Goal: Use online tool/utility: Utilize a website feature to perform a specific function

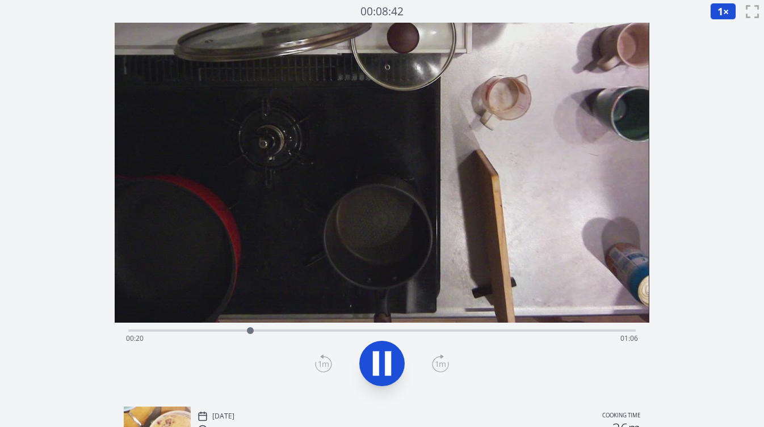
click at [231, 328] on div "Time elapsed: 00:20 Time remaining: 01:06" at bounding box center [381, 330] width 507 height 14
click at [229, 331] on div "Time elapsed: 00:18 Time remaining: 01:08" at bounding box center [381, 339] width 511 height 18
click at [222, 333] on div "Time elapsed: 00:17 Time remaining: 01:09" at bounding box center [381, 339] width 511 height 18
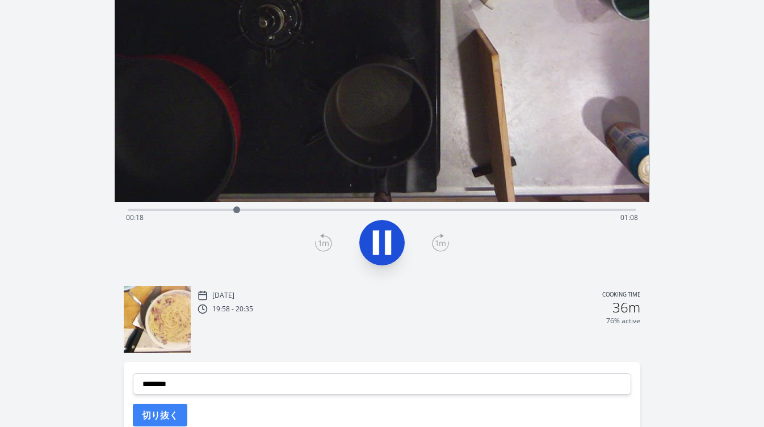
scroll to position [126, 0]
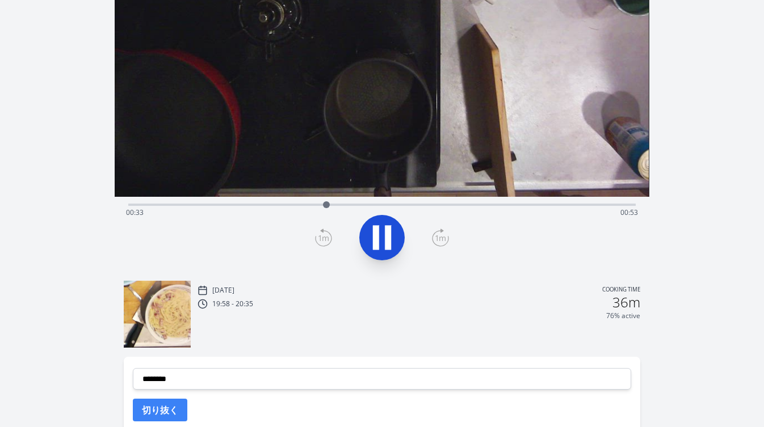
click at [287, 205] on div "Time elapsed: 00:33 Time remaining: 00:53" at bounding box center [381, 213] width 511 height 18
click at [241, 206] on div "Time elapsed: 00:27 Time remaining: 00:59" at bounding box center [381, 213] width 511 height 18
click at [376, 245] on icon at bounding box center [376, 238] width 6 height 24
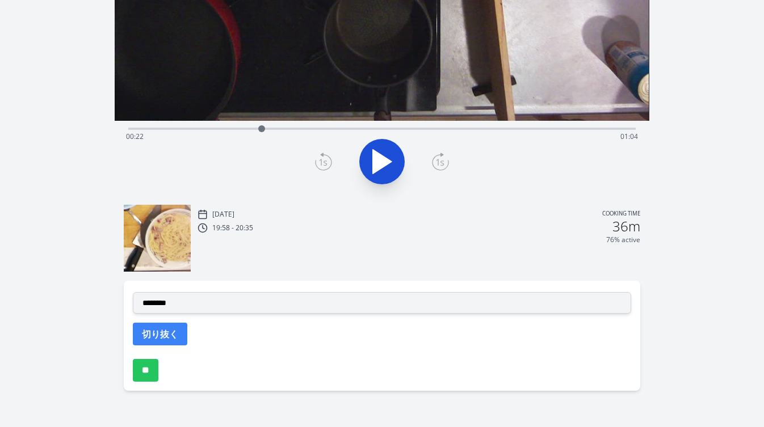
scroll to position [217, 0]
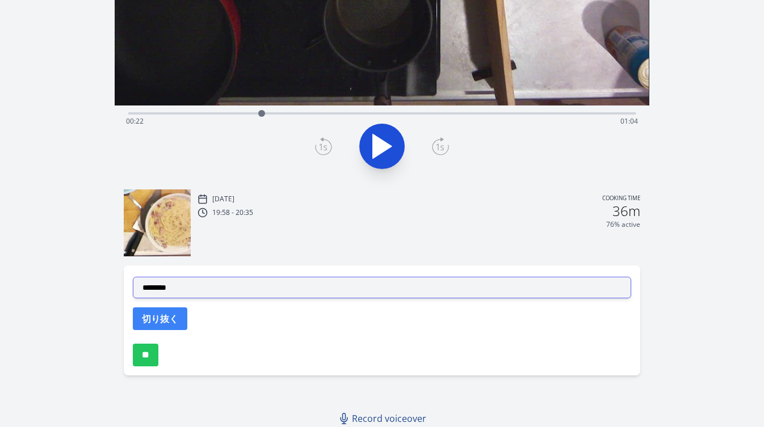
click at [289, 290] on select "**********" at bounding box center [382, 288] width 498 height 22
select select "**********"
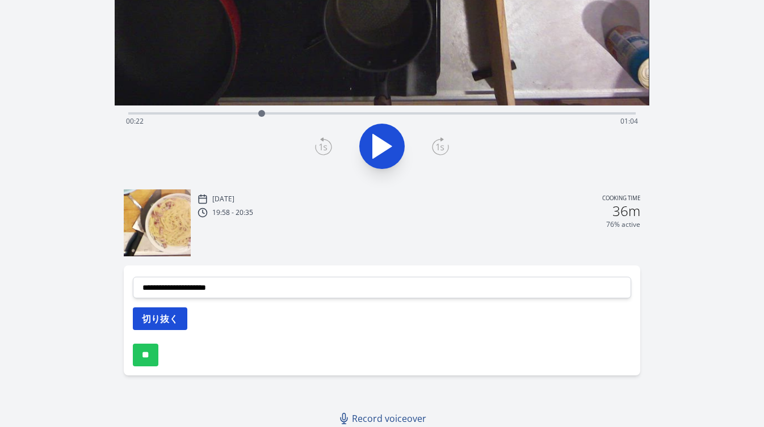
click at [161, 326] on button "切り抜く" at bounding box center [160, 319] width 54 height 23
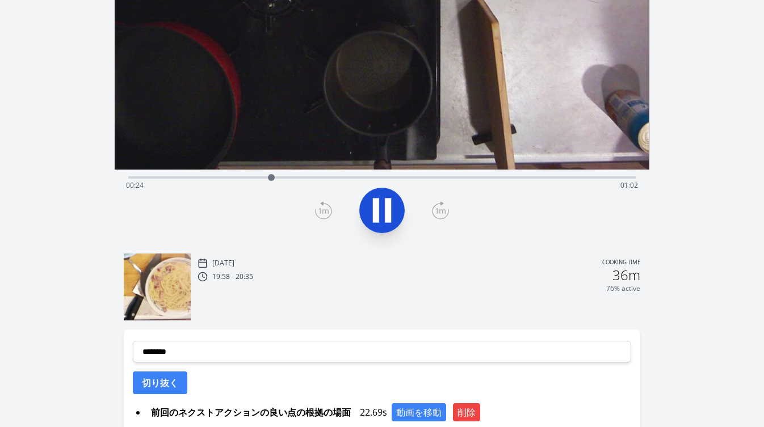
scroll to position [152, 0]
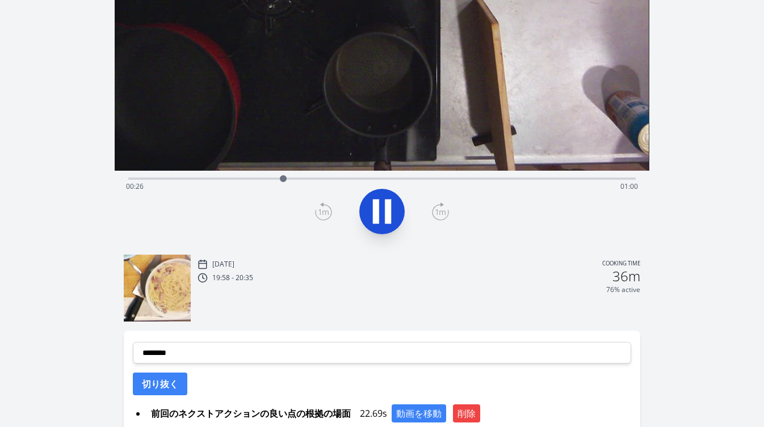
click at [692, 201] on div "Discard Recording? You will not be able to recover this once discarded. Cancel …" at bounding box center [382, 185] width 764 height 675
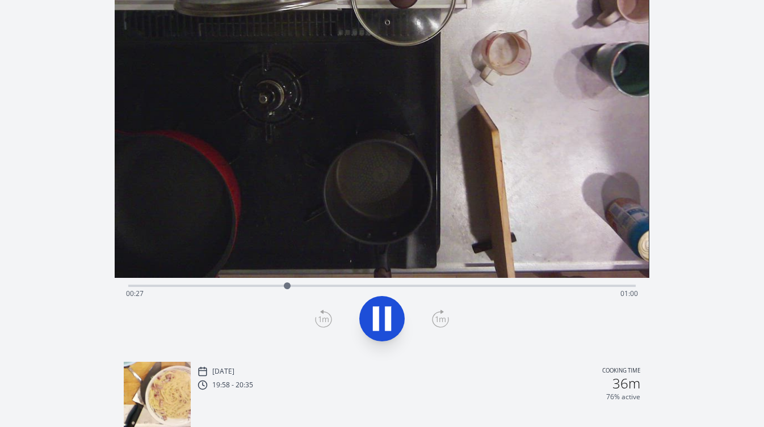
scroll to position [44, 0]
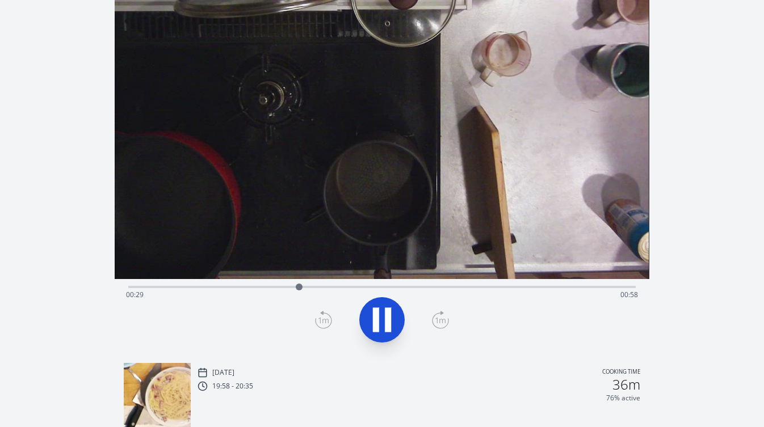
click at [338, 285] on div "Time elapsed: 00:29 Time remaining: 00:58" at bounding box center [381, 286] width 507 height 14
click at [360, 286] on div "Time elapsed: 00:36 Time remaining: 00:50" at bounding box center [381, 295] width 511 height 18
click at [374, 288] on div "Time elapsed: 00:39 Time remaining: 00:47" at bounding box center [381, 295] width 511 height 18
click at [386, 288] on div "Time elapsed: 00:42 Time remaining: 00:44" at bounding box center [381, 287] width 507 height 2
click at [381, 319] on icon at bounding box center [382, 320] width 32 height 32
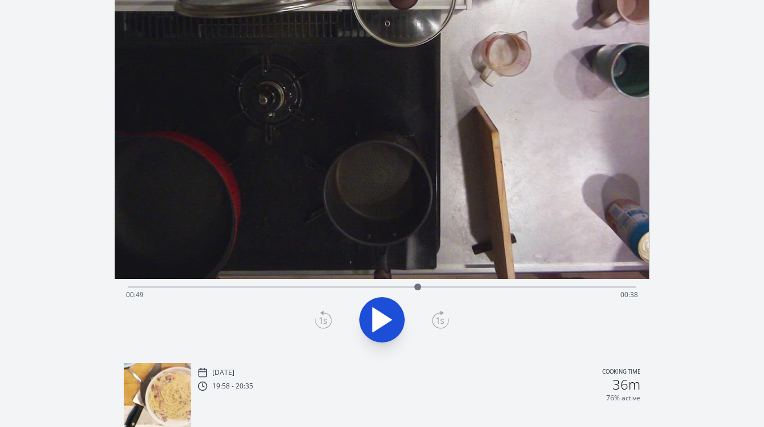
click at [322, 319] on icon at bounding box center [323, 320] width 17 height 18
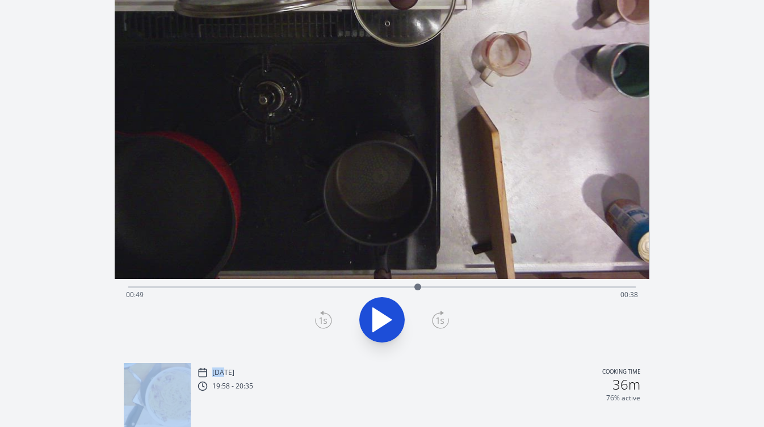
click at [322, 319] on icon at bounding box center [323, 320] width 17 height 18
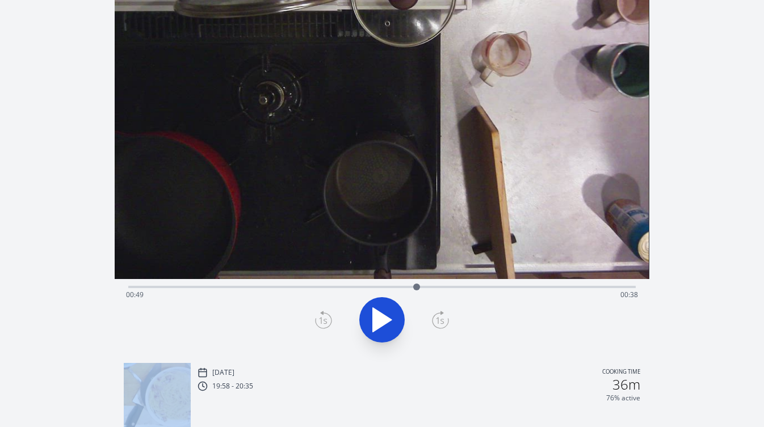
click at [322, 319] on icon at bounding box center [323, 320] width 17 height 18
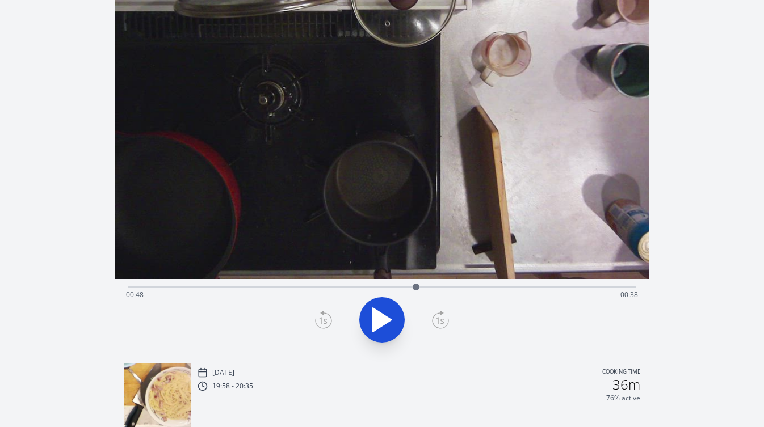
click at [324, 319] on icon at bounding box center [323, 321] width 8 height 7
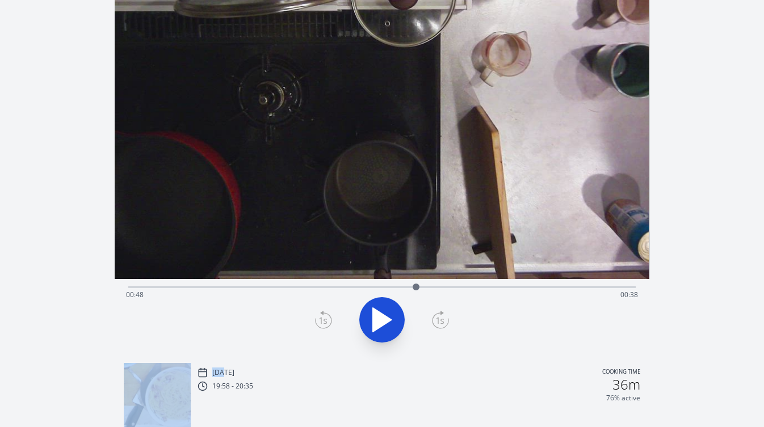
click at [324, 319] on icon at bounding box center [323, 321] width 8 height 7
click at [439, 316] on icon at bounding box center [440, 320] width 17 height 18
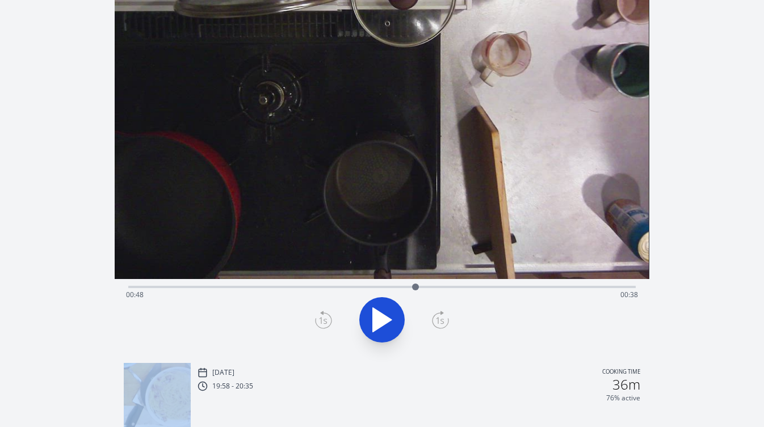
click at [439, 316] on icon at bounding box center [440, 320] width 17 height 18
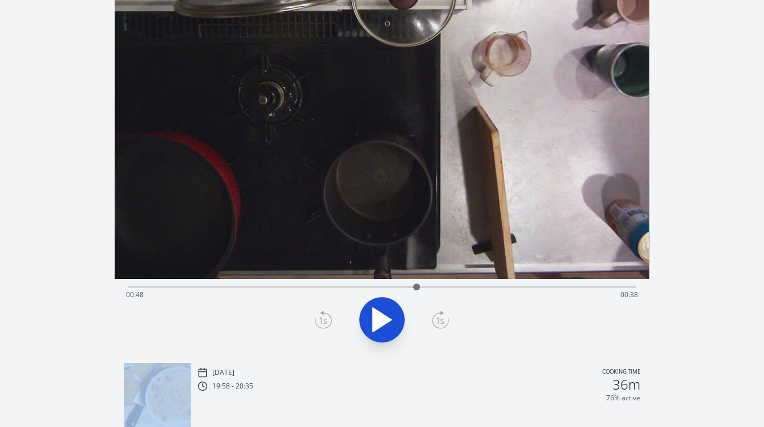
click at [439, 316] on icon at bounding box center [440, 320] width 17 height 18
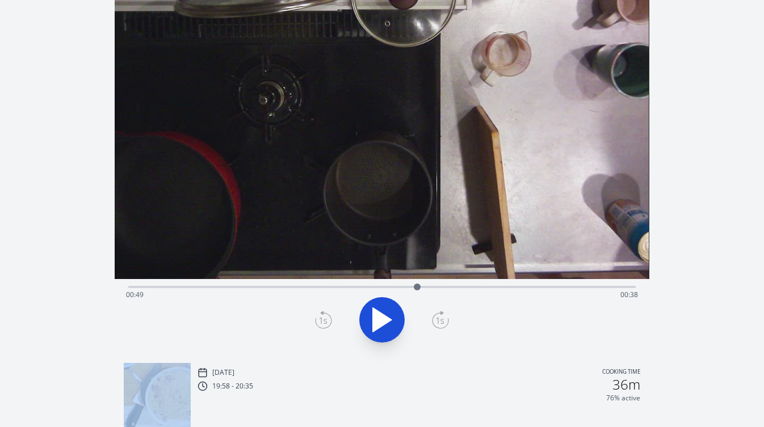
click at [439, 316] on icon at bounding box center [440, 320] width 17 height 18
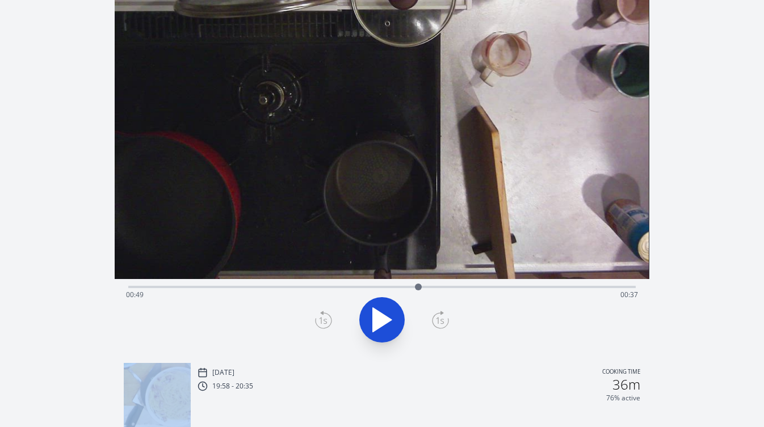
click at [439, 316] on icon at bounding box center [440, 320] width 17 height 18
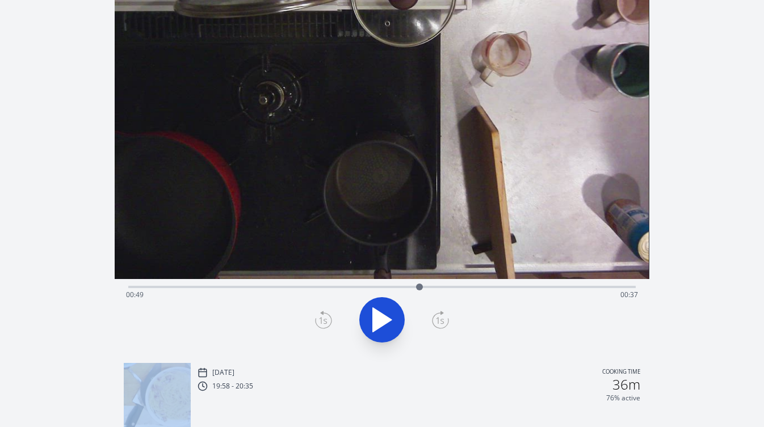
click at [439, 316] on icon at bounding box center [440, 320] width 17 height 18
click at [439, 317] on icon at bounding box center [440, 320] width 17 height 18
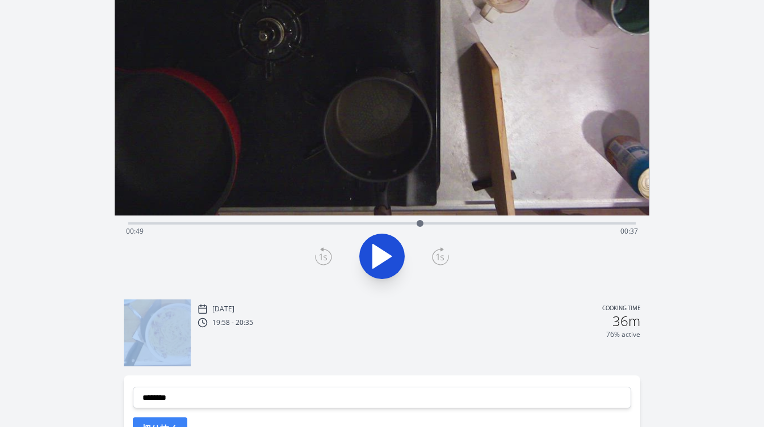
scroll to position [135, 0]
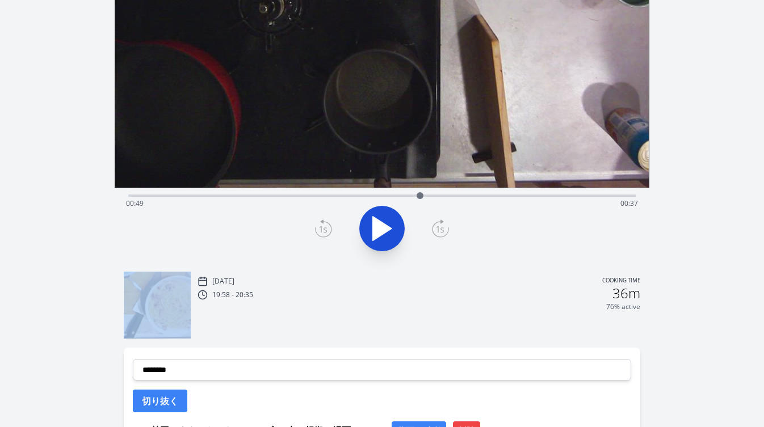
click at [436, 226] on icon at bounding box center [440, 229] width 17 height 18
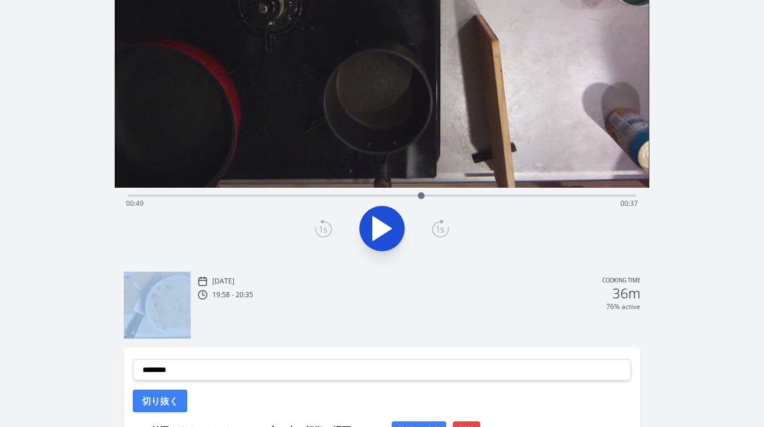
click at [436, 226] on icon at bounding box center [440, 229] width 17 height 18
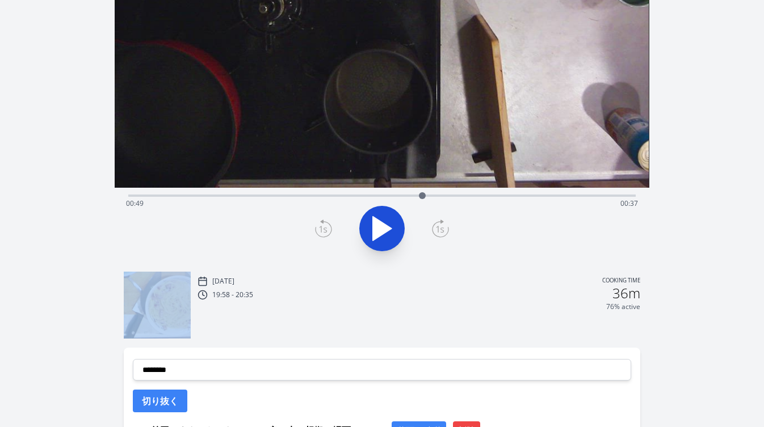
click at [436, 226] on icon at bounding box center [440, 229] width 17 height 18
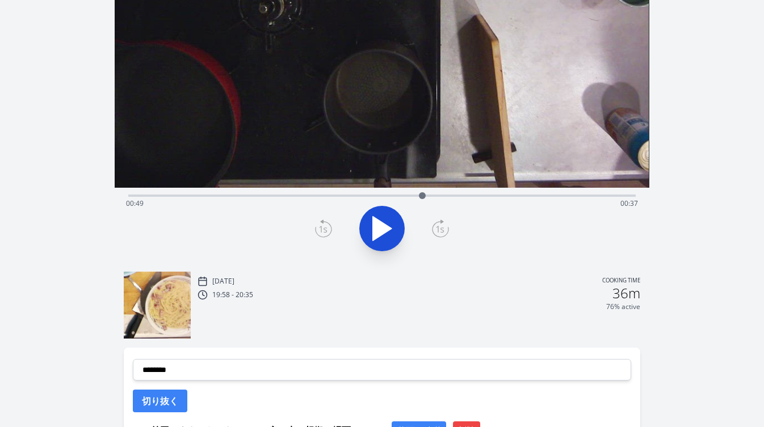
click at [325, 233] on icon at bounding box center [323, 229] width 17 height 18
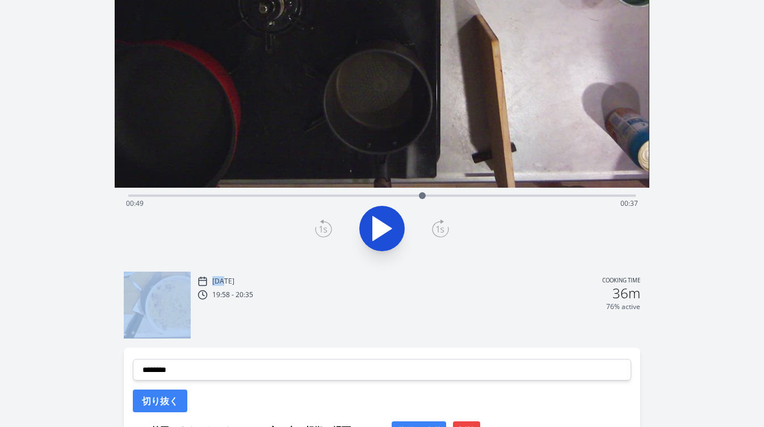
click at [325, 233] on icon at bounding box center [323, 229] width 17 height 18
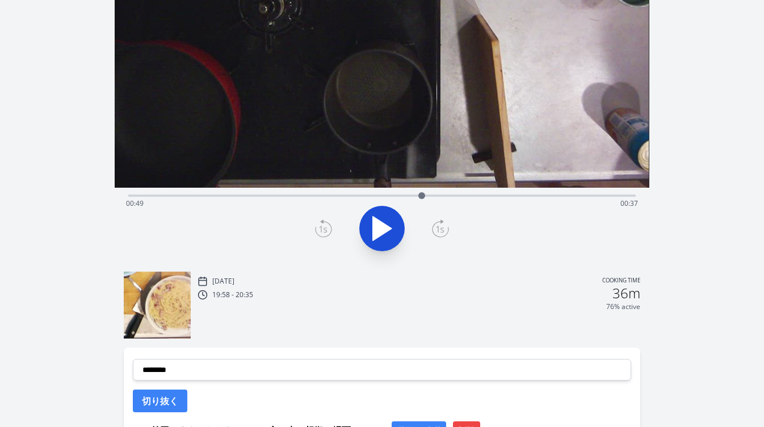
click at [325, 233] on icon at bounding box center [323, 229] width 17 height 18
click at [444, 233] on icon at bounding box center [440, 229] width 17 height 18
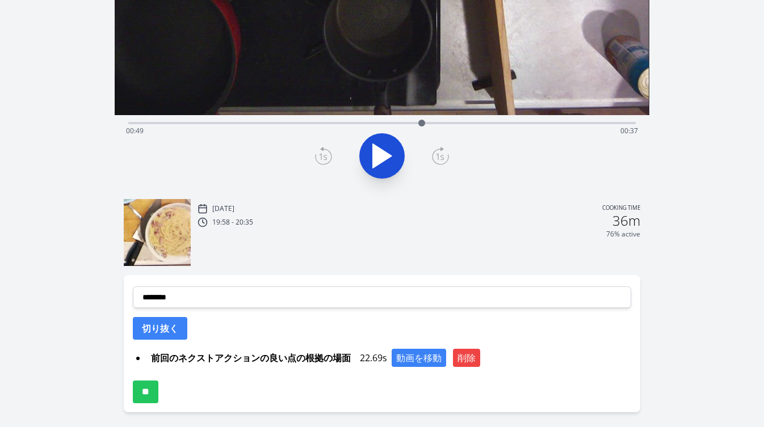
scroll to position [247, 0]
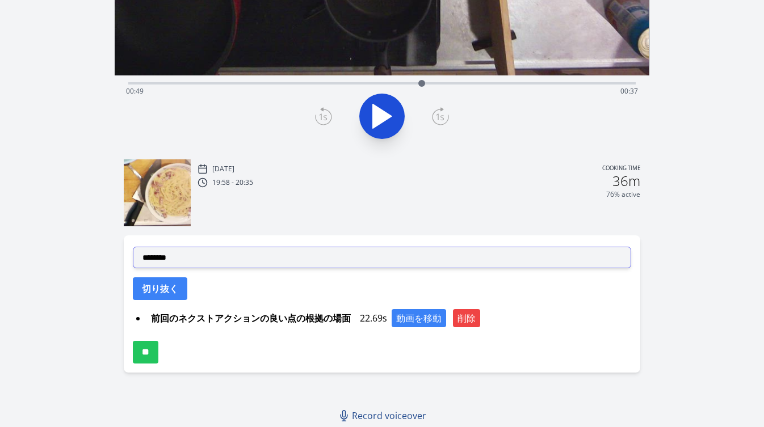
click at [320, 253] on select "**********" at bounding box center [382, 258] width 498 height 22
select select "**********"
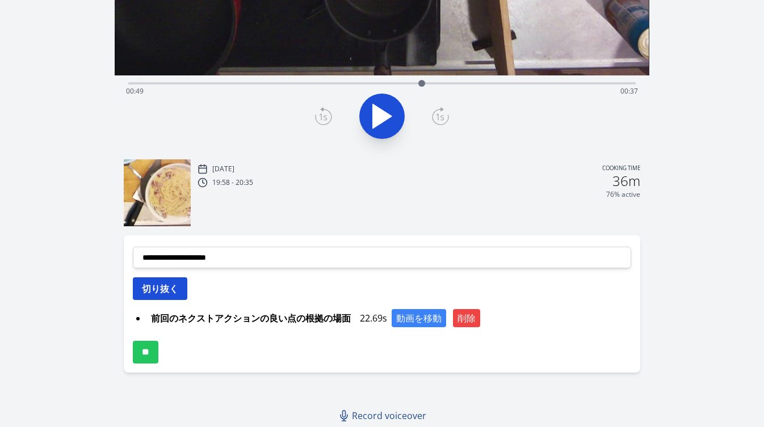
click at [169, 299] on button "切り抜く" at bounding box center [160, 288] width 54 height 23
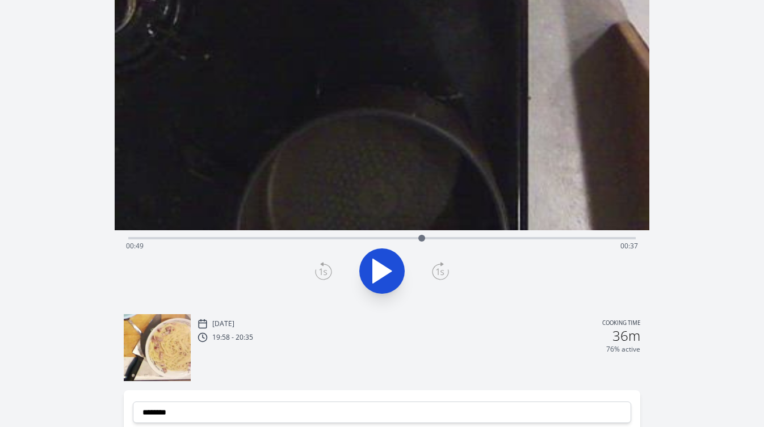
scroll to position [70, 0]
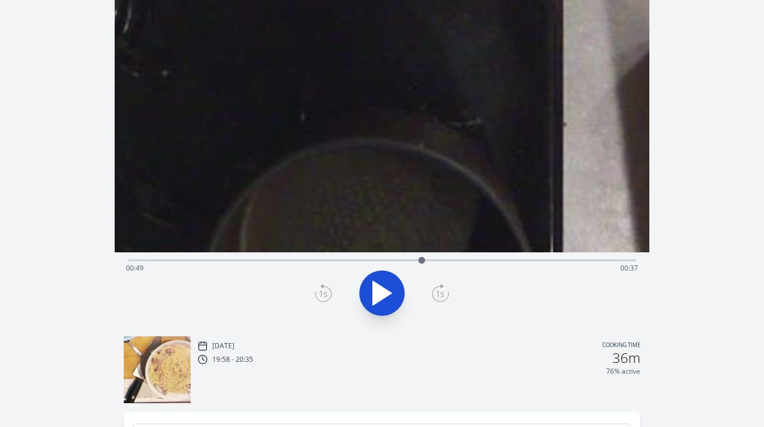
click at [655, 129] on div "Discard Recording? You will not be able to recover this once discarded. Cancel …" at bounding box center [382, 281] width 764 height 702
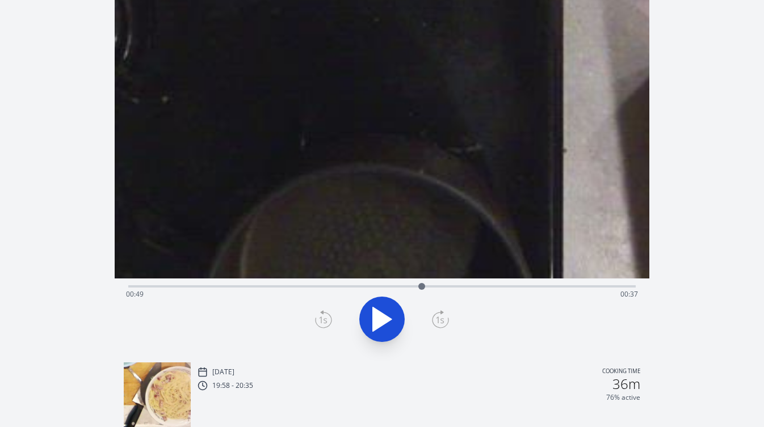
scroll to position [68, 0]
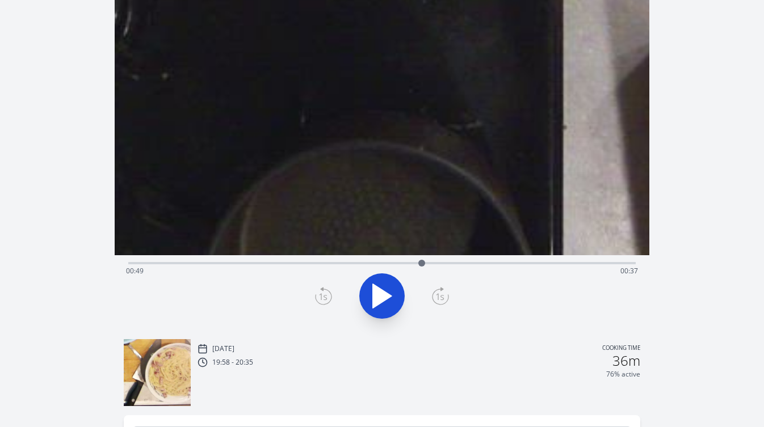
click at [590, 162] on video at bounding box center [381, 105] width 1661 height 935
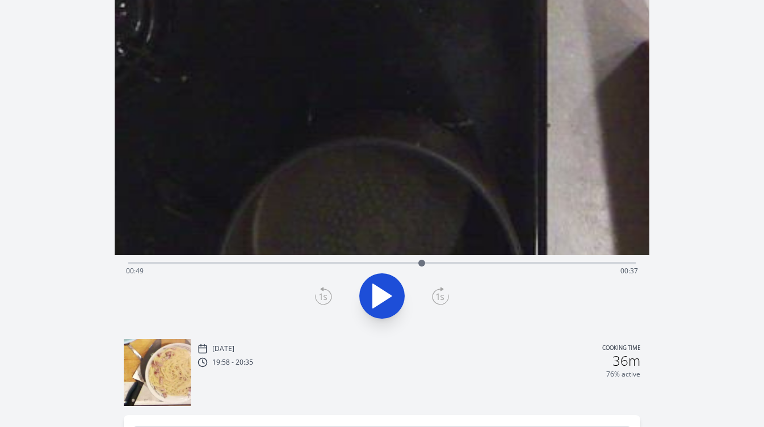
click at [730, 106] on div "Discard Recording? You will not be able to recover this once discarded. Cancel …" at bounding box center [382, 283] width 764 height 702
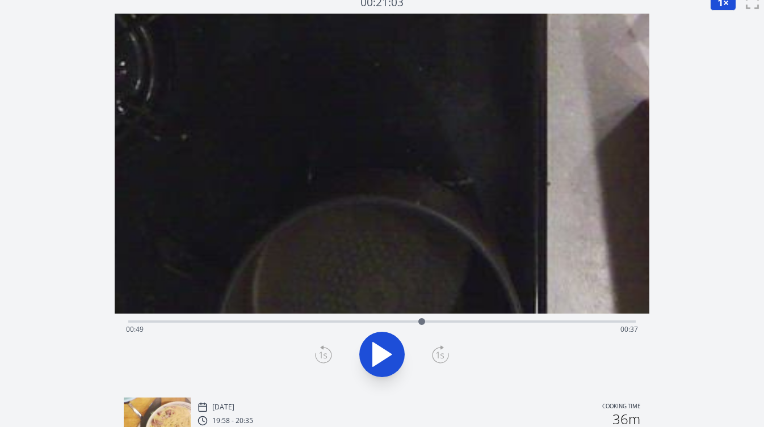
scroll to position [0, 0]
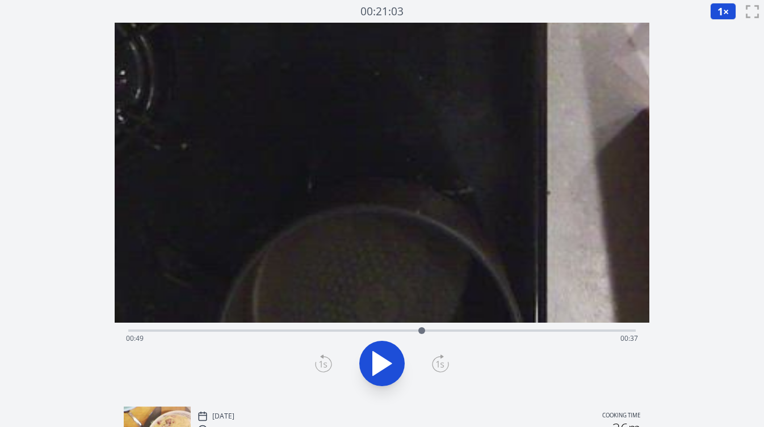
click at [386, 363] on icon at bounding box center [382, 364] width 19 height 24
click at [386, 363] on icon at bounding box center [388, 364] width 6 height 24
click at [323, 365] on icon at bounding box center [323, 364] width 8 height 7
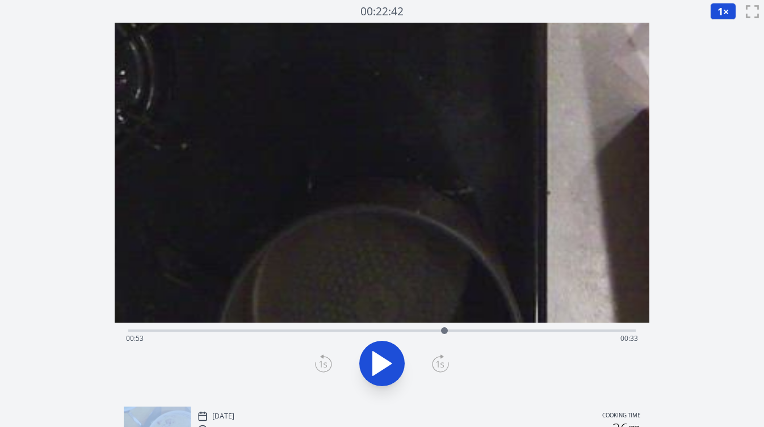
click at [323, 365] on icon at bounding box center [323, 364] width 8 height 7
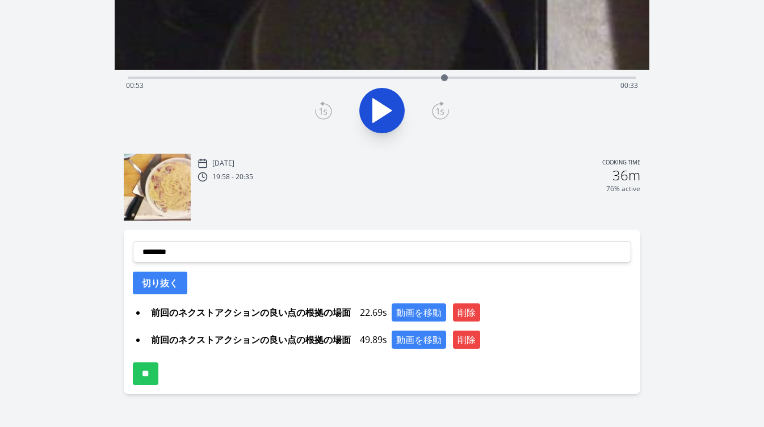
scroll to position [275, 0]
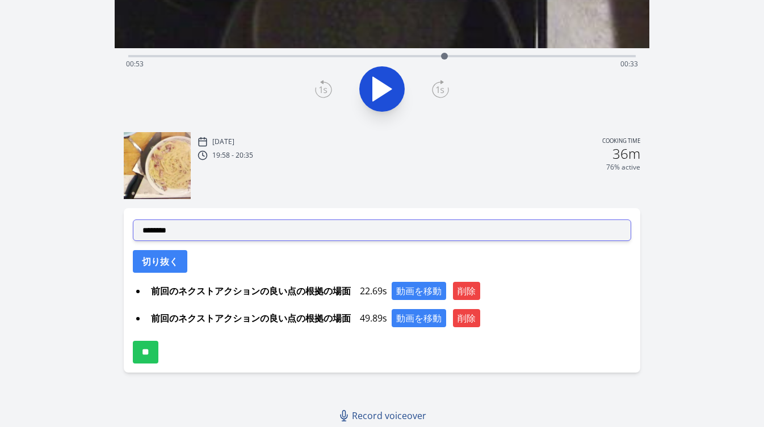
click at [267, 232] on select "**********" at bounding box center [382, 231] width 498 height 22
select select "**********"
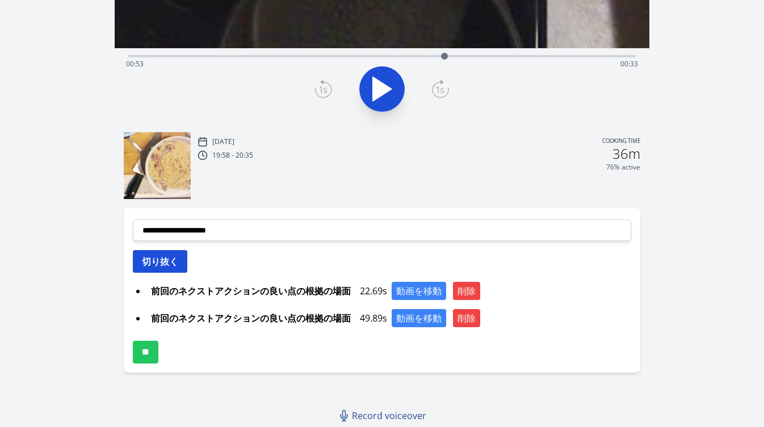
click at [176, 267] on button "切り抜く" at bounding box center [160, 261] width 54 height 23
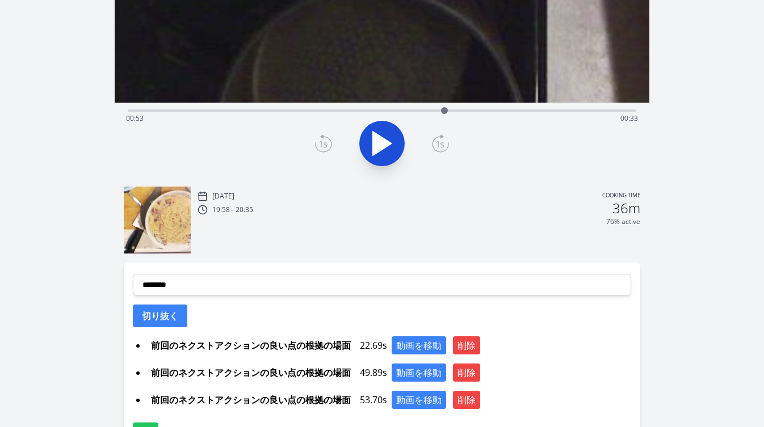
scroll to position [211, 0]
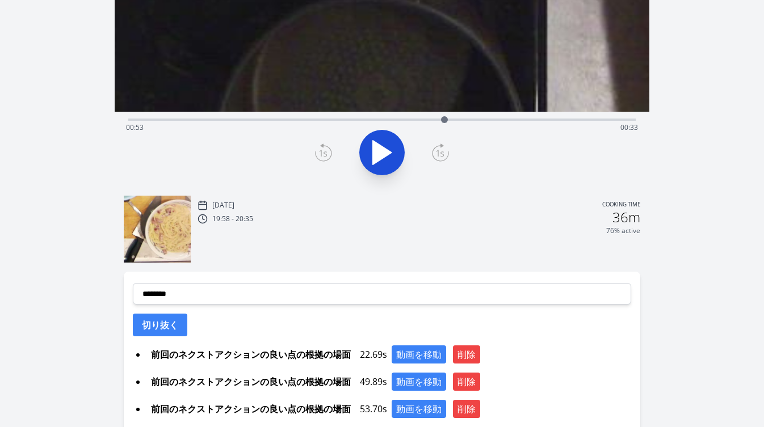
click at [217, 120] on div "Time elapsed: 00:53 Time remaining: 00:33" at bounding box center [381, 128] width 511 height 18
click at [184, 117] on div "Time elapsed: 00:15 Time remaining: 01:12" at bounding box center [381, 119] width 507 height 14
click at [246, 120] on div "Time elapsed: 00:09 Time remaining: 01:17" at bounding box center [381, 128] width 511 height 18
click at [235, 119] on div "Time elapsed: 00:20 Time remaining: 01:07" at bounding box center [381, 128] width 511 height 18
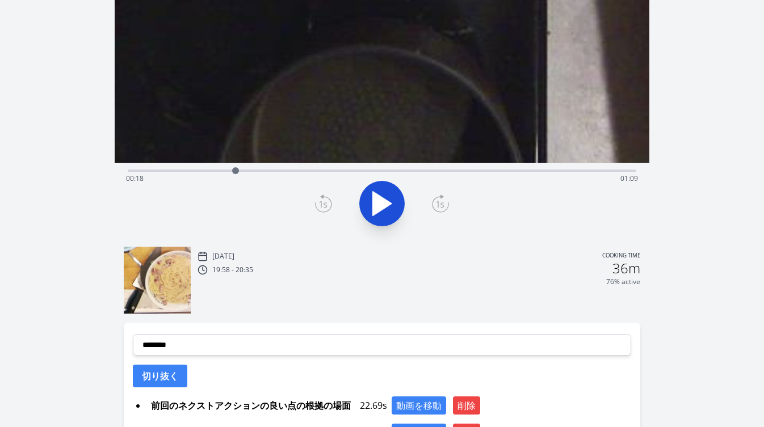
scroll to position [141, 0]
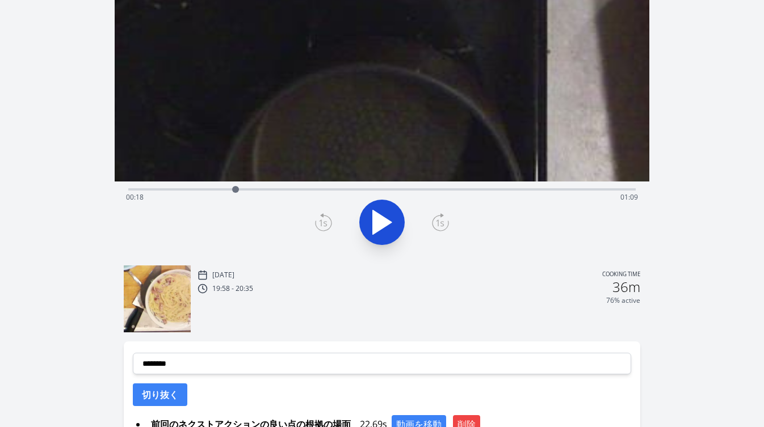
click at [222, 188] on div "Time elapsed: 00:18 Time remaining: 01:09" at bounding box center [381, 197] width 511 height 18
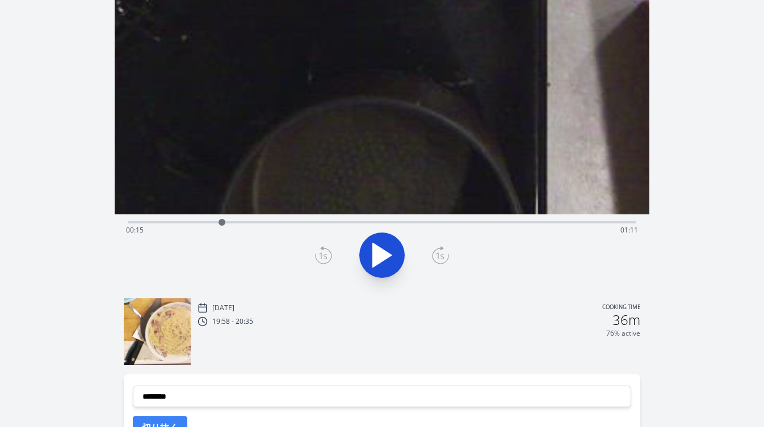
scroll to position [56, 0]
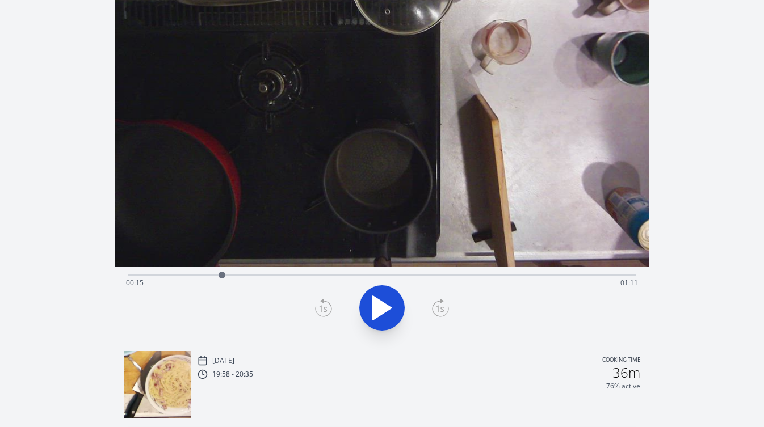
click at [388, 319] on icon at bounding box center [382, 308] width 32 height 32
click at [388, 319] on icon at bounding box center [388, 308] width 6 height 24
click at [324, 311] on icon at bounding box center [323, 308] width 17 height 18
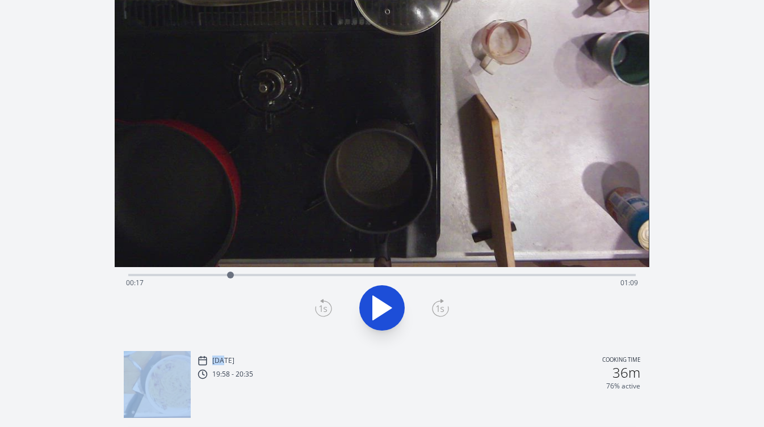
click at [324, 311] on icon at bounding box center [323, 308] width 17 height 18
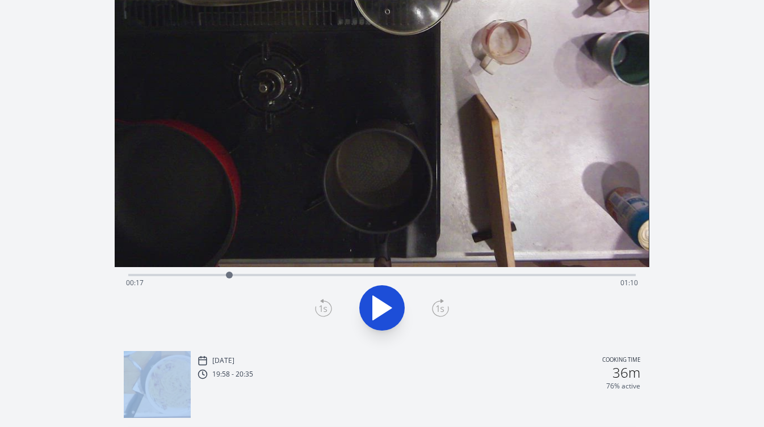
click at [324, 311] on icon at bounding box center [323, 308] width 17 height 18
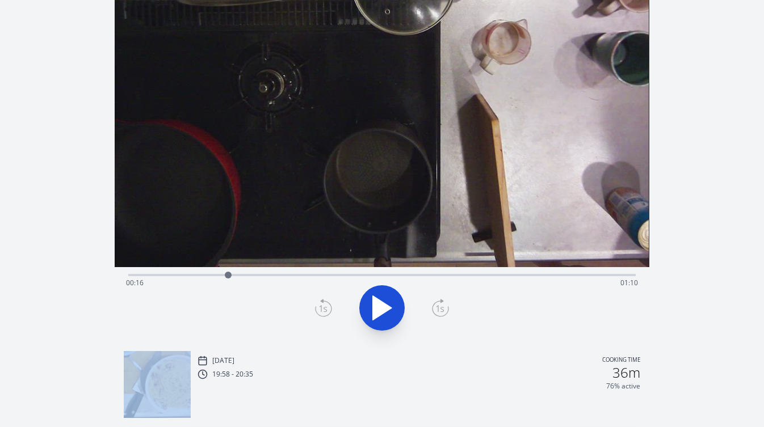
click at [324, 311] on icon at bounding box center [323, 308] width 17 height 18
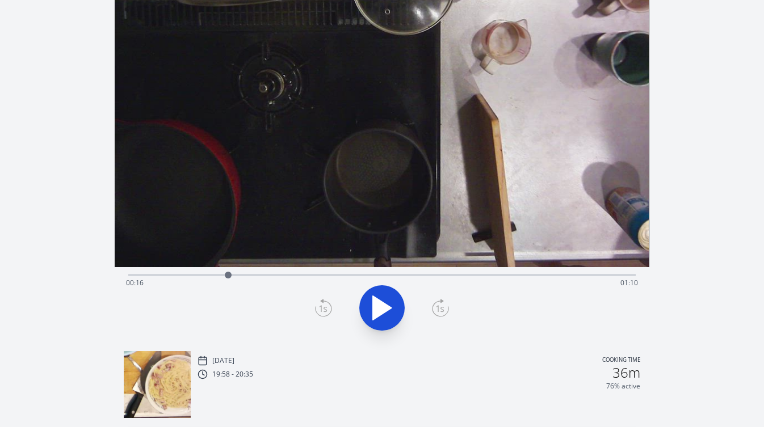
click at [324, 311] on icon at bounding box center [323, 308] width 17 height 18
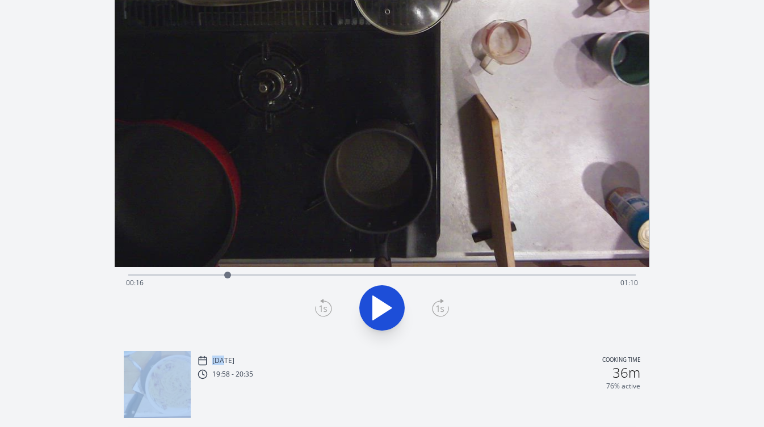
click at [324, 311] on icon at bounding box center [323, 308] width 17 height 18
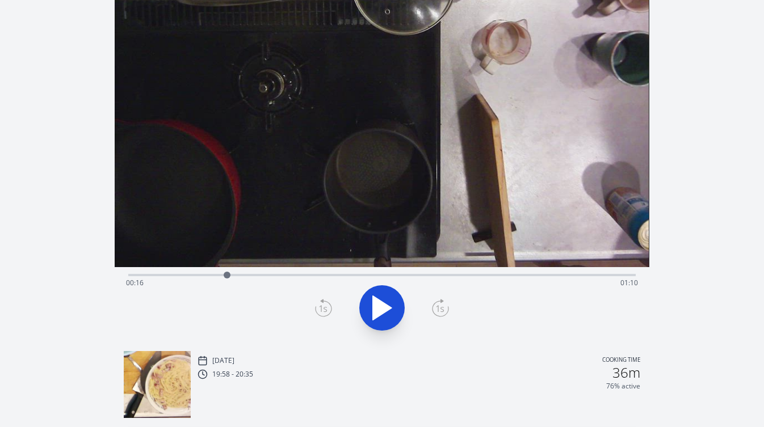
click at [324, 311] on icon at bounding box center [323, 308] width 17 height 18
click at [445, 307] on icon at bounding box center [440, 308] width 17 height 18
click at [445, 306] on icon at bounding box center [440, 308] width 17 height 18
click at [339, 276] on div "Time elapsed: 00:16 Time remaining: 01:10" at bounding box center [381, 283] width 511 height 18
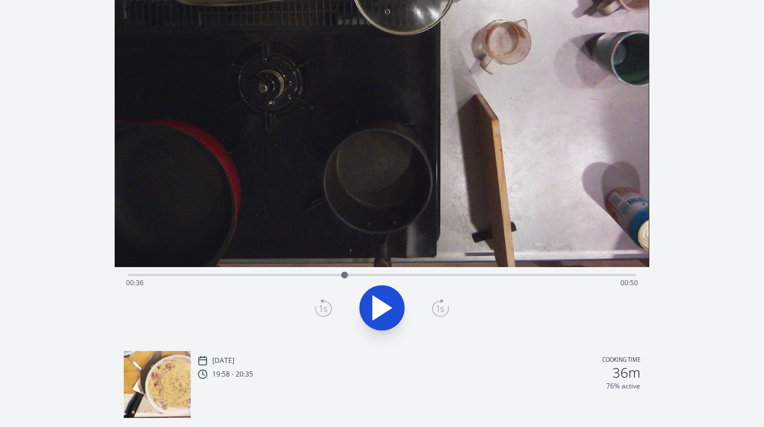
click at [344, 275] on div at bounding box center [344, 275] width 17 height 17
click at [378, 298] on icon at bounding box center [382, 308] width 32 height 32
click at [380, 300] on icon at bounding box center [382, 308] width 32 height 32
click at [325, 309] on icon at bounding box center [323, 308] width 17 height 18
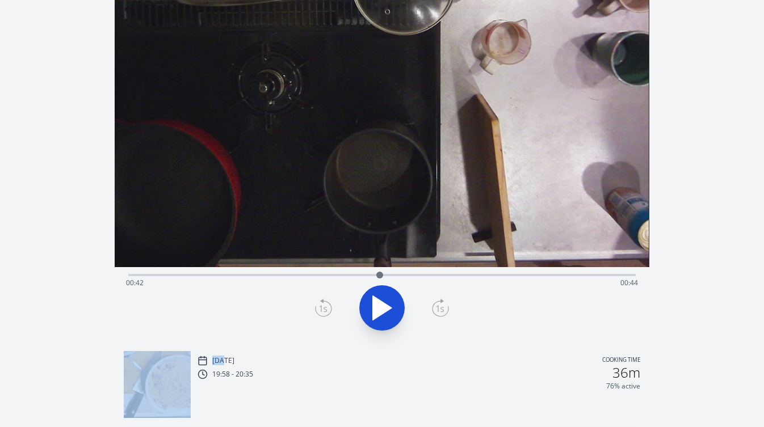
click at [325, 309] on icon at bounding box center [323, 308] width 17 height 18
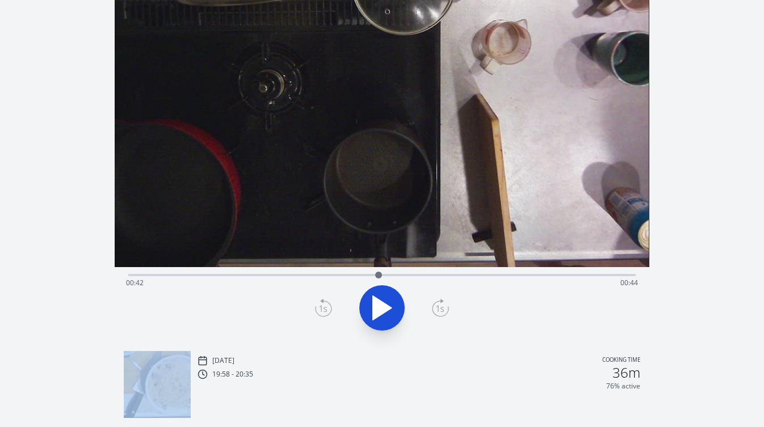
click at [325, 309] on icon at bounding box center [323, 308] width 17 height 18
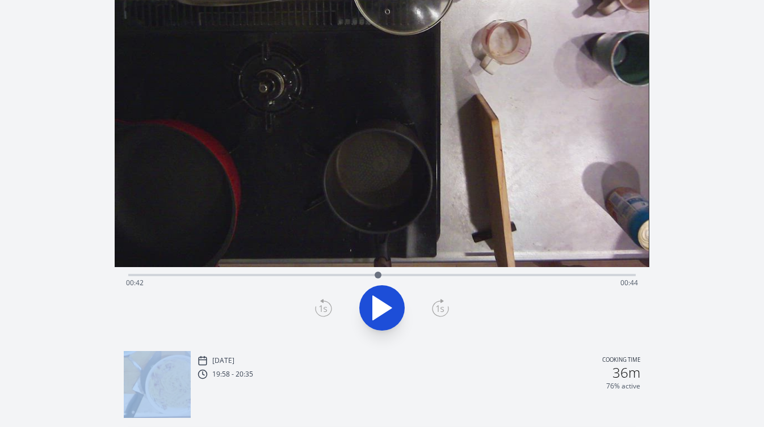
click at [325, 309] on icon at bounding box center [323, 308] width 17 height 18
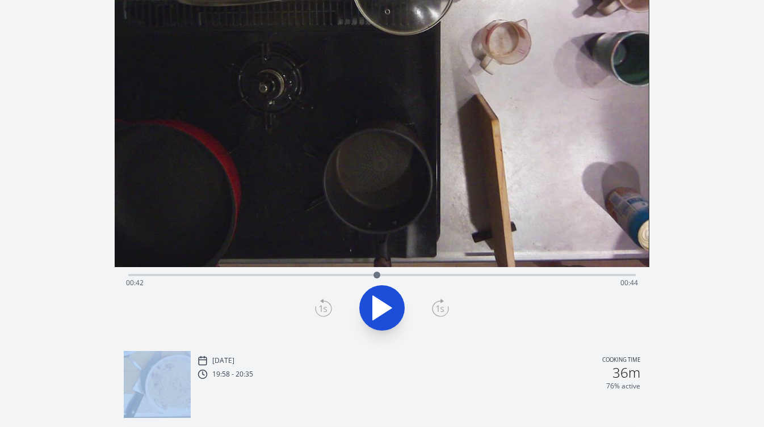
click at [443, 306] on icon at bounding box center [440, 308] width 17 height 18
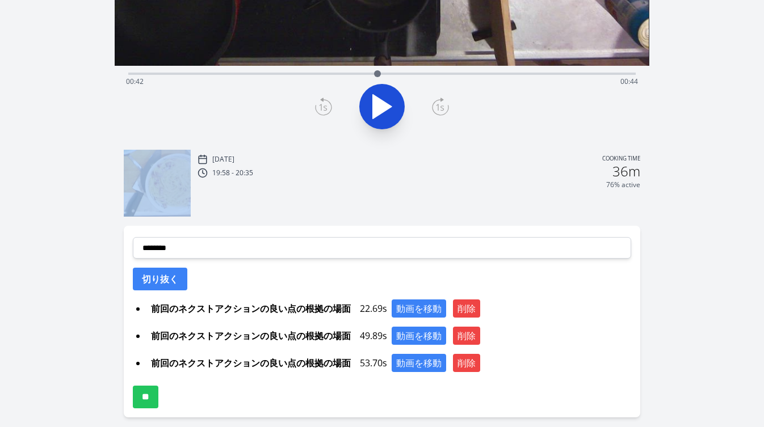
scroll to position [302, 0]
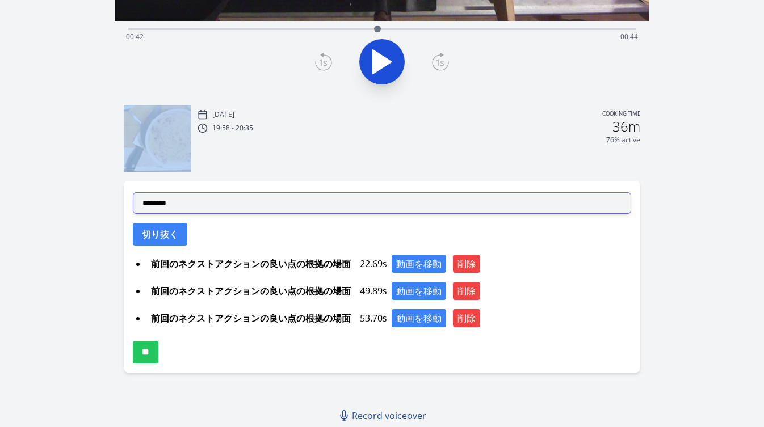
click at [268, 203] on select "**********" at bounding box center [382, 203] width 498 height 22
select select "**********"
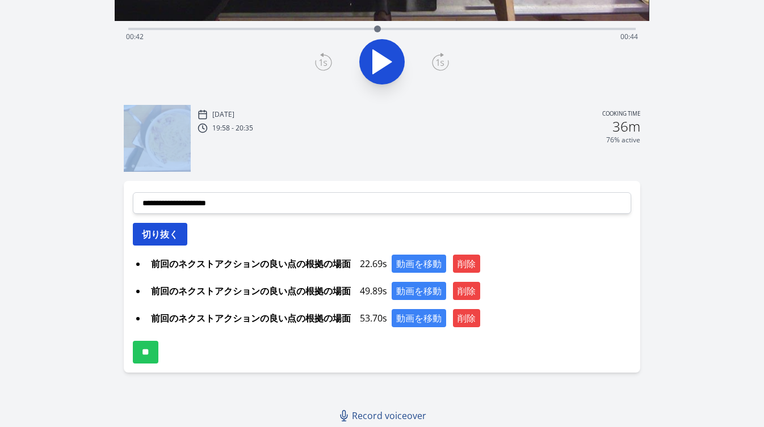
click at [167, 238] on button "切り抜く" at bounding box center [160, 234] width 54 height 23
select select
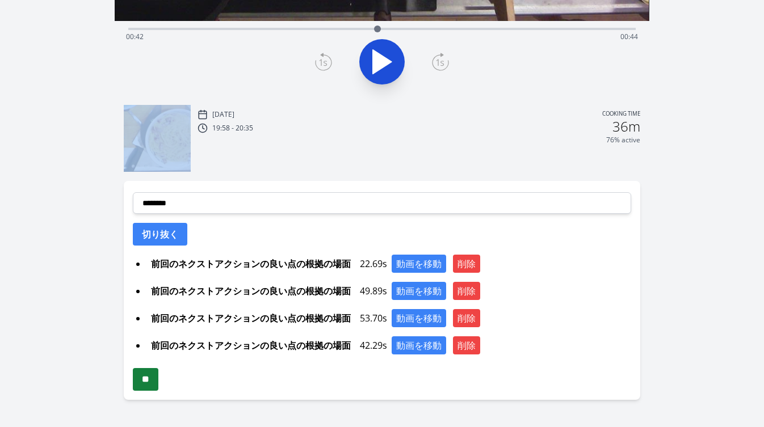
click at [154, 385] on input "**" at bounding box center [146, 379] width 26 height 23
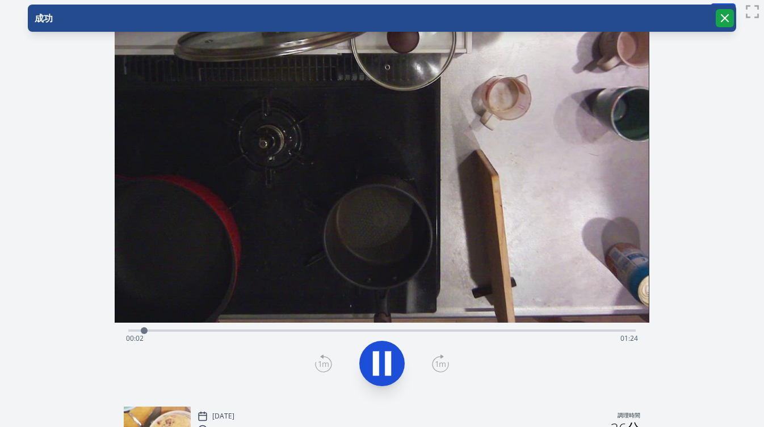
click at [719, 19] on icon "button" at bounding box center [725, 18] width 14 height 14
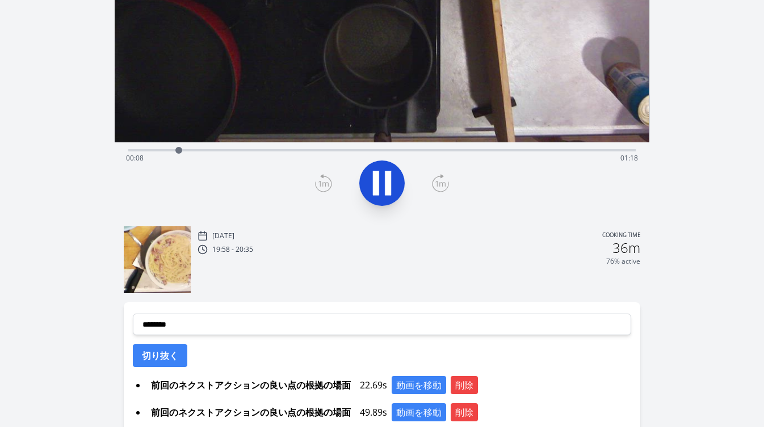
scroll to position [186, 0]
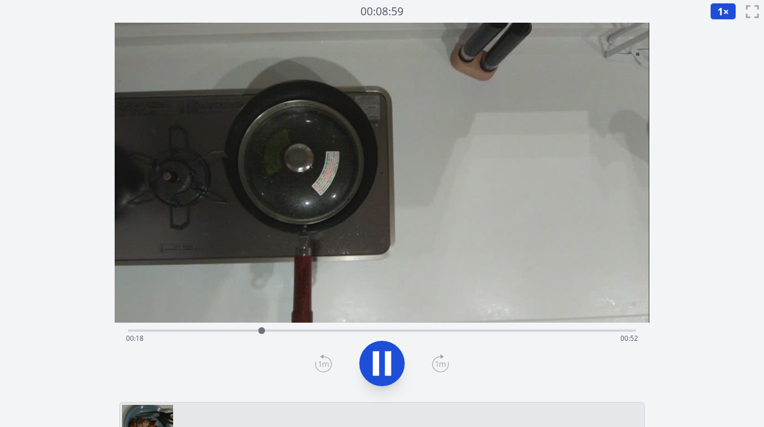
scroll to position [65, 0]
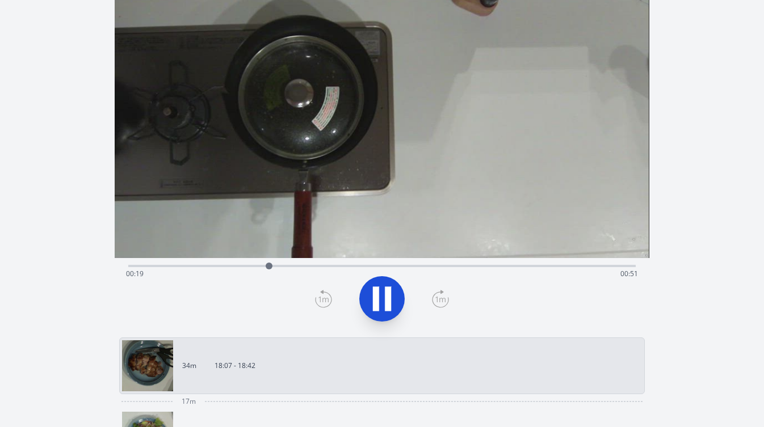
click at [208, 266] on div "Time elapsed: 00:19 Time remaining: 00:51" at bounding box center [381, 274] width 511 height 18
click at [197, 267] on div "Time elapsed: 00:11 Time remaining: 00:58" at bounding box center [381, 274] width 511 height 18
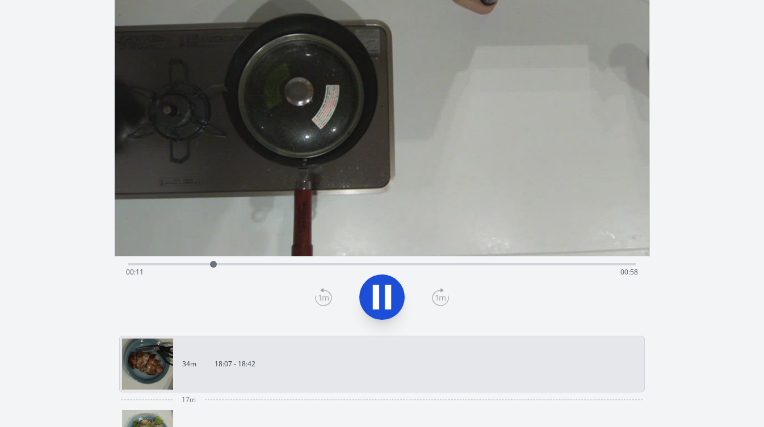
click at [171, 267] on div "Time elapsed: 00:11 Time remaining: 00:58" at bounding box center [381, 272] width 511 height 18
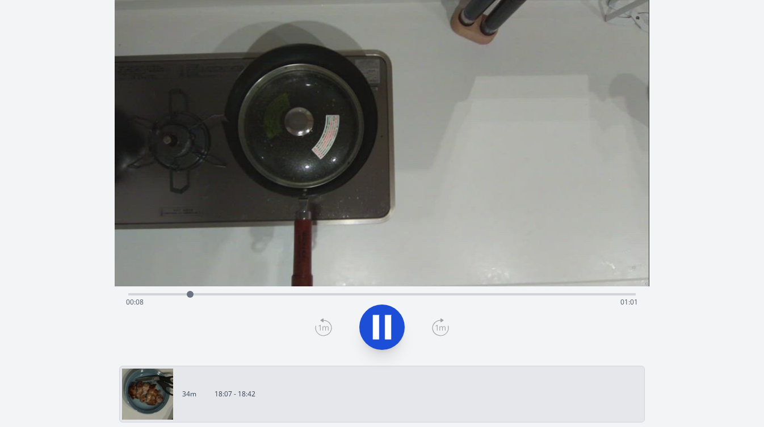
scroll to position [0, 0]
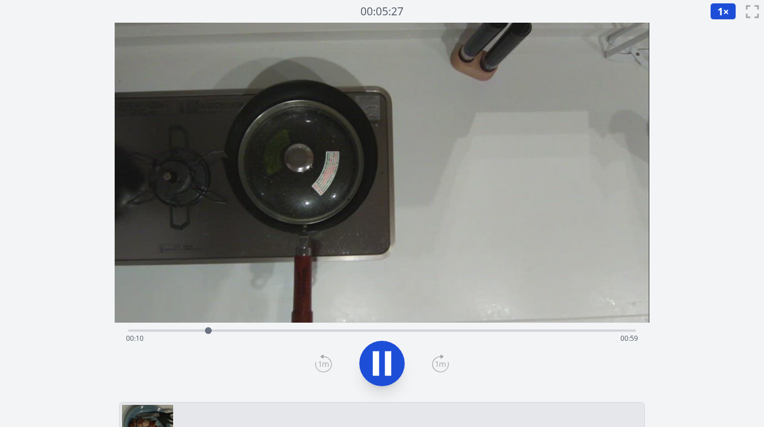
click at [458, 329] on div "Time elapsed: 00:10 Time remaining: 00:59" at bounding box center [381, 330] width 507 height 14
click at [483, 331] on div "Time elapsed: 00:45 Time remaining: 00:24" at bounding box center [381, 339] width 511 height 18
click at [453, 332] on div "Time elapsed: 00:49 Time remaining: 00:20" at bounding box center [381, 339] width 511 height 18
click at [477, 329] on div "Time elapsed: 00:46 Time remaining: 00:23" at bounding box center [381, 330] width 507 height 14
click at [495, 329] on div "Time elapsed: 00:48 Time remaining: 00:22" at bounding box center [381, 330] width 507 height 14
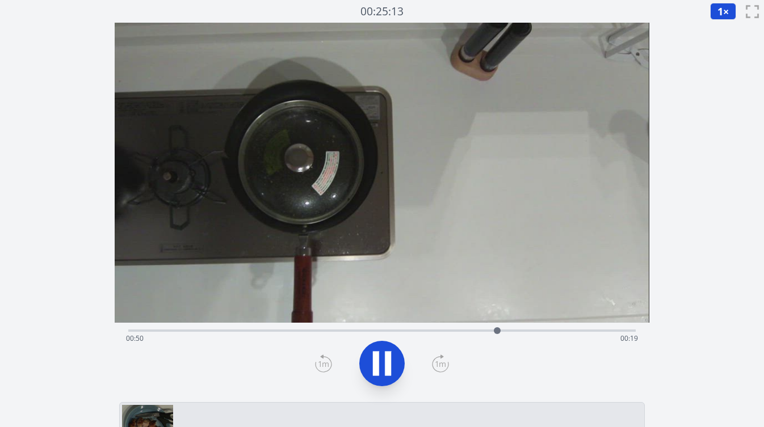
click at [516, 328] on div "Time elapsed: 00:50 Time remaining: 00:19" at bounding box center [381, 330] width 507 height 14
click at [536, 329] on div "Time elapsed: 00:53 Time remaining: 00:16" at bounding box center [381, 330] width 507 height 14
click at [555, 329] on div "Time elapsed: 00:56 Time remaining: 00:14" at bounding box center [381, 330] width 507 height 14
click at [571, 330] on div "Time elapsed: 00:58 Time remaining: 00:11" at bounding box center [381, 339] width 511 height 18
click at [590, 331] on div "Time elapsed: 01:00 Time remaining: 00:09" at bounding box center [381, 339] width 511 height 18
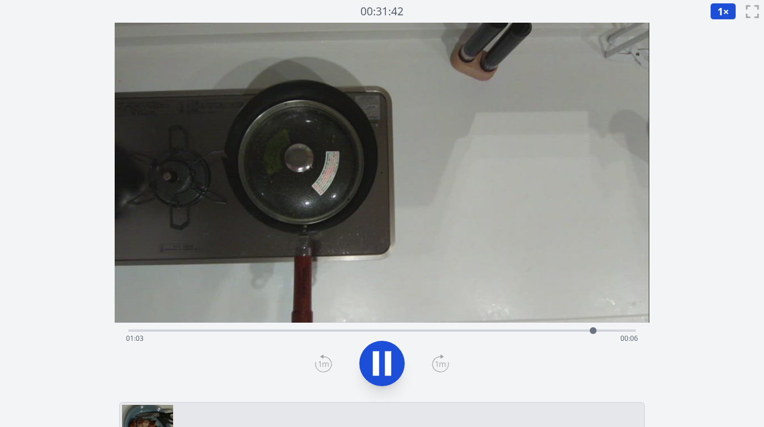
click at [603, 331] on div "Time elapsed: 01:03 Time remaining: 00:06" at bounding box center [381, 339] width 511 height 18
click at [441, 330] on div "Time elapsed: 01:06 Time remaining: 00:04" at bounding box center [381, 339] width 511 height 18
click at [418, 322] on video at bounding box center [382, 173] width 534 height 300
click at [401, 330] on div "Time elapsed: 00:44 Time remaining: 00:25" at bounding box center [381, 339] width 511 height 18
click at [386, 366] on icon at bounding box center [388, 364] width 6 height 24
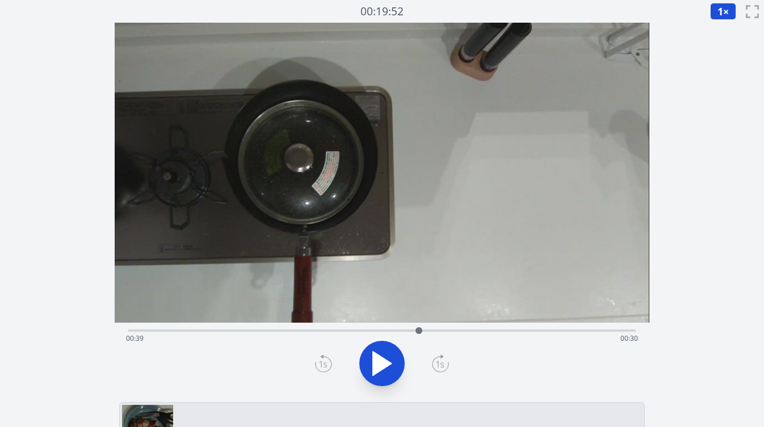
click at [386, 366] on icon at bounding box center [382, 364] width 19 height 24
click at [386, 366] on icon at bounding box center [388, 364] width 6 height 24
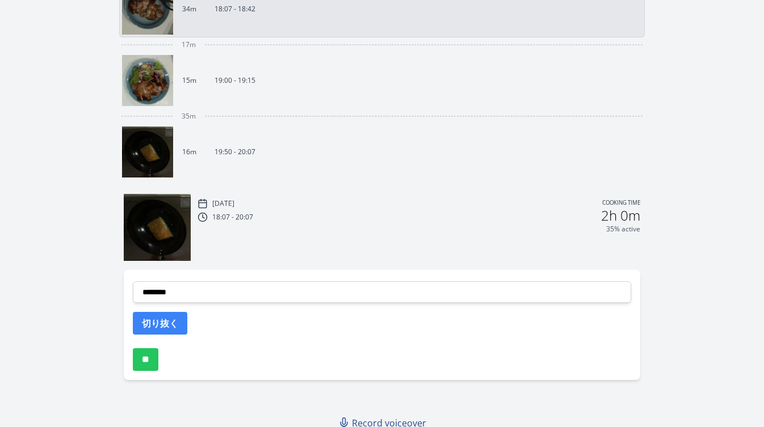
scroll to position [429, 0]
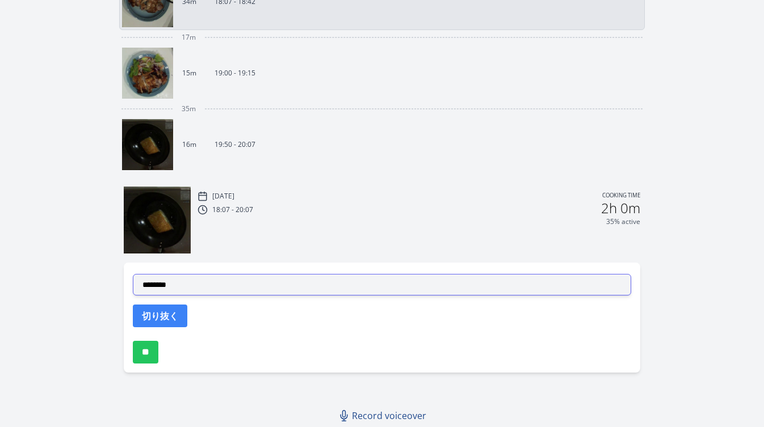
click at [286, 285] on select "**********" at bounding box center [382, 285] width 498 height 22
select select "**********"
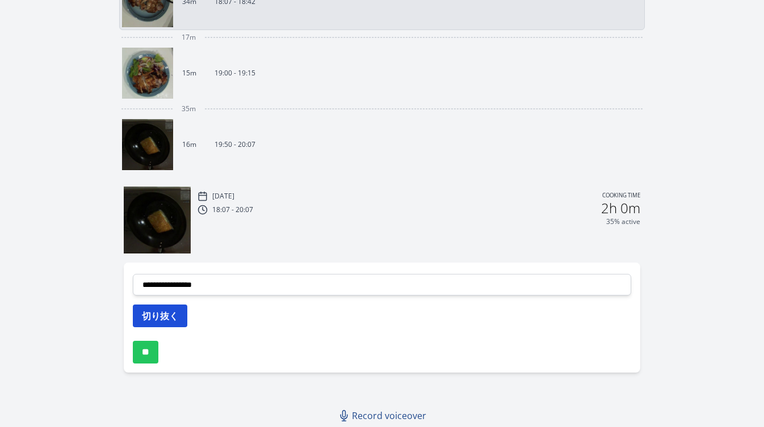
click at [172, 313] on button "切り抜く" at bounding box center [160, 316] width 54 height 23
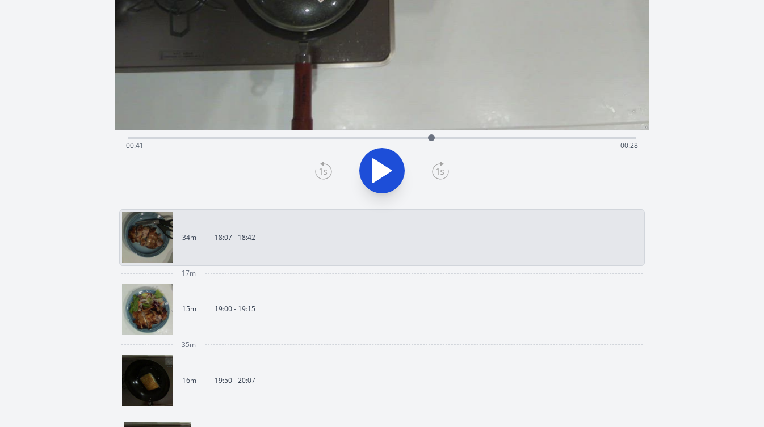
scroll to position [125, 0]
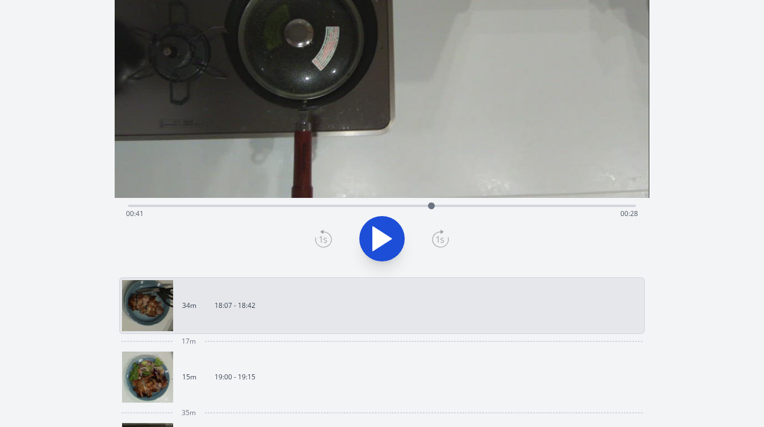
click at [224, 203] on div "Time elapsed: 00:41 Time remaining: 00:28" at bounding box center [381, 205] width 507 height 14
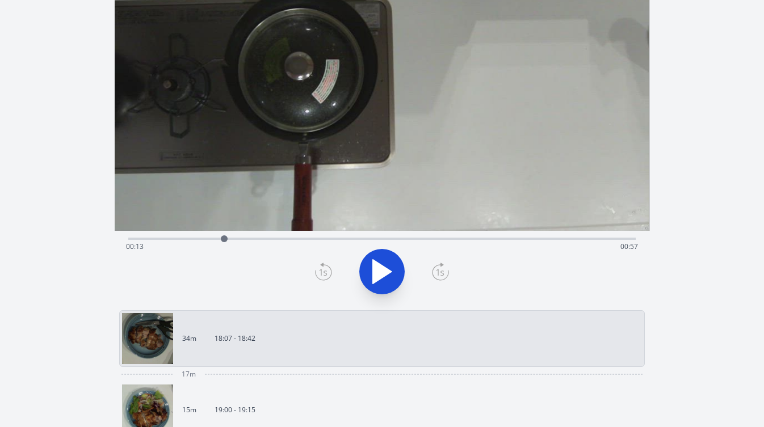
scroll to position [0, 0]
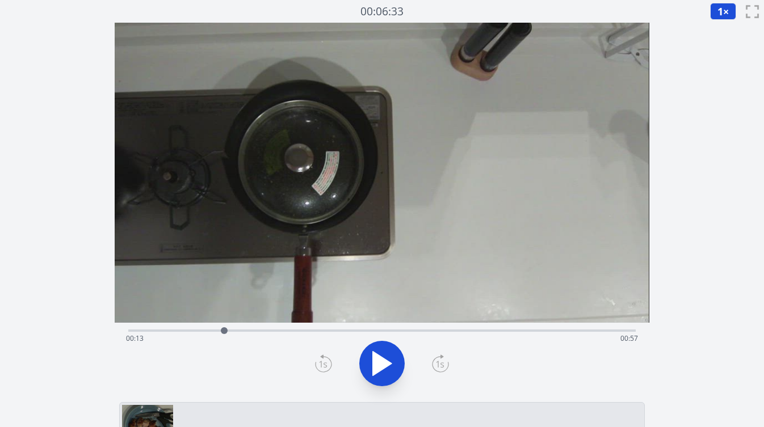
click at [188, 330] on div "Time elapsed: 00:13 Time remaining: 00:57" at bounding box center [381, 339] width 511 height 18
click at [323, 363] on icon at bounding box center [323, 364] width 17 height 18
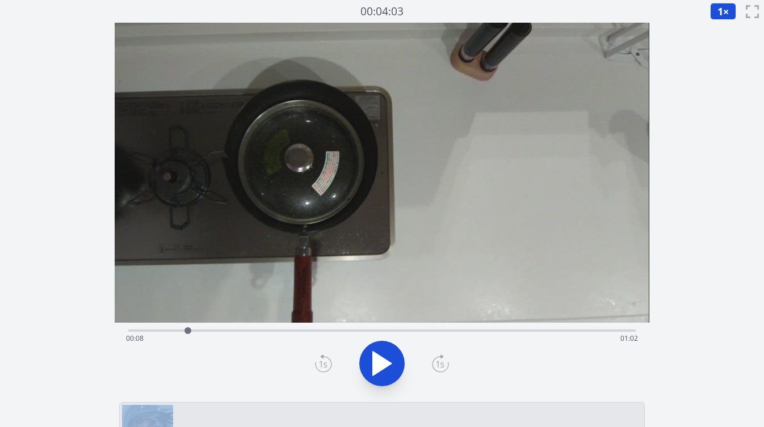
click at [323, 363] on icon at bounding box center [323, 364] width 17 height 18
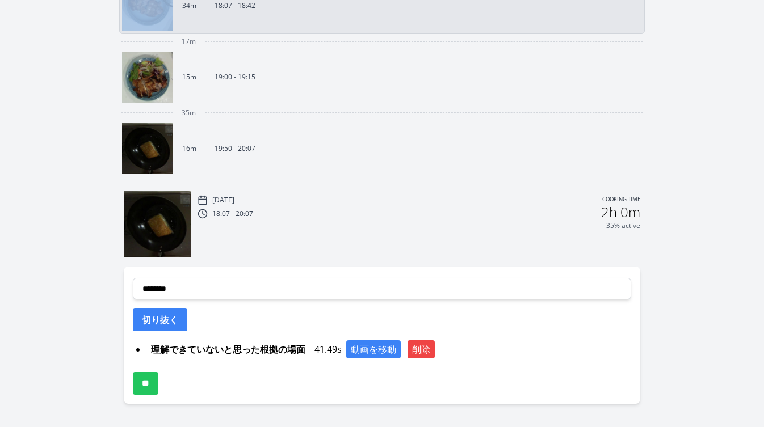
scroll to position [430, 0]
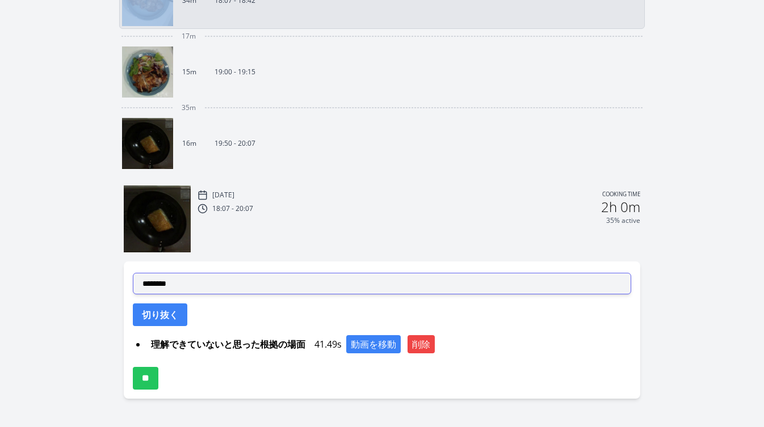
click at [251, 280] on select "**********" at bounding box center [382, 284] width 498 height 22
select select "**********"
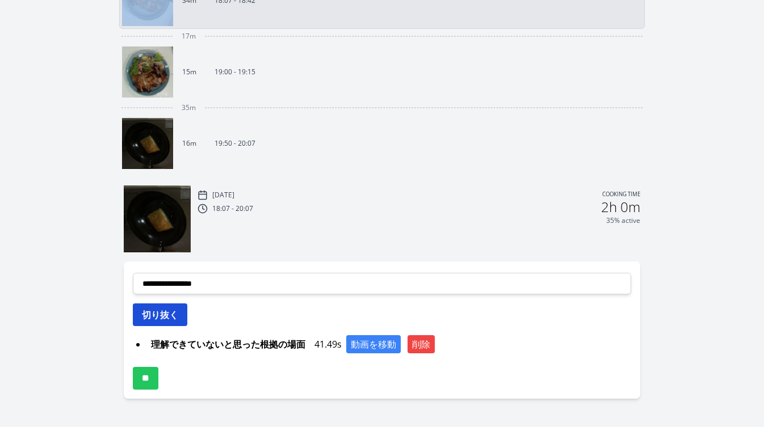
click at [170, 315] on button "切り抜く" at bounding box center [160, 315] width 54 height 23
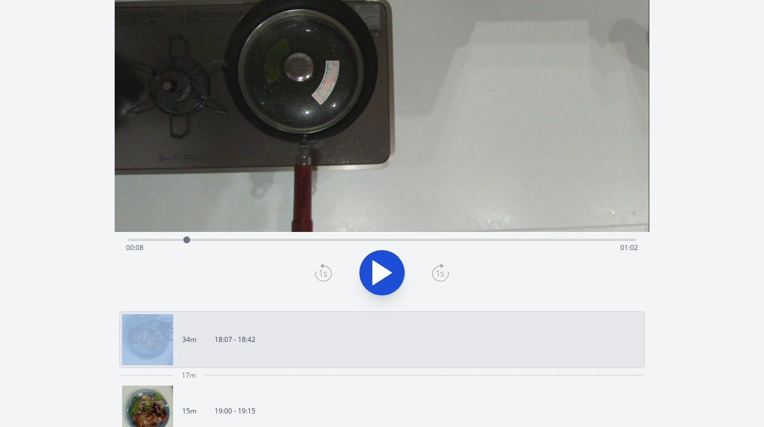
scroll to position [87, 0]
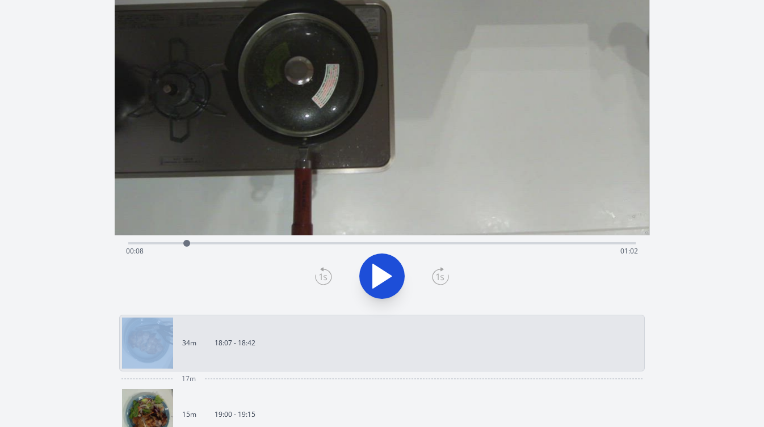
click at [182, 245] on div at bounding box center [186, 243] width 17 height 17
click at [187, 243] on div at bounding box center [181, 243] width 17 height 17
click at [389, 284] on icon at bounding box center [382, 276] width 32 height 32
click at [319, 282] on icon at bounding box center [323, 276] width 17 height 18
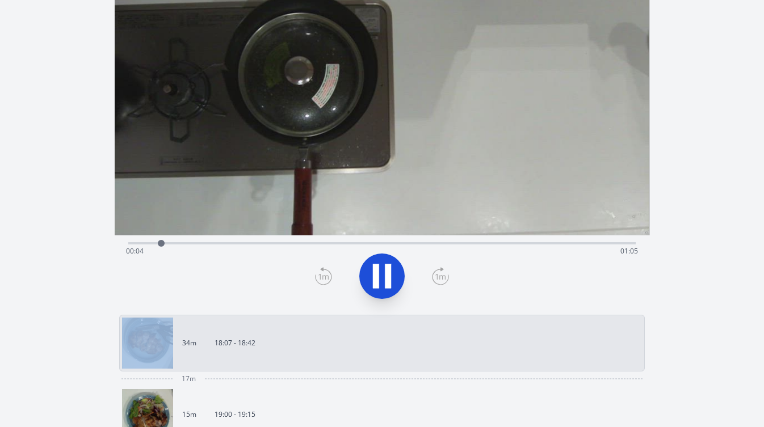
click at [319, 282] on icon at bounding box center [323, 276] width 17 height 18
click at [377, 279] on icon at bounding box center [376, 276] width 6 height 24
click at [322, 277] on icon at bounding box center [323, 276] width 17 height 18
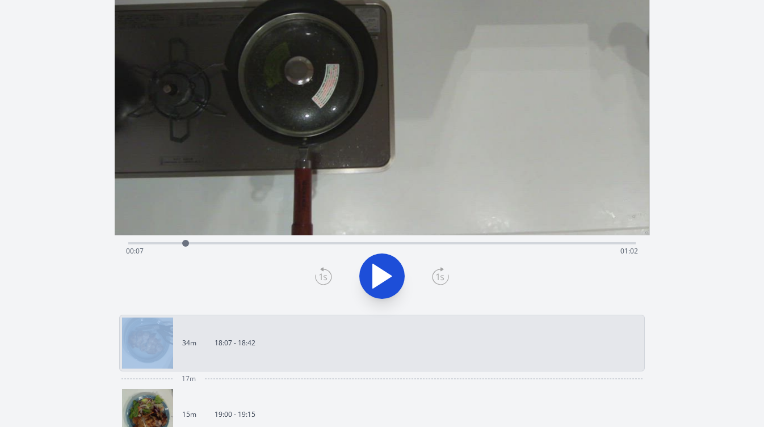
click at [322, 277] on icon at bounding box center [323, 276] width 17 height 18
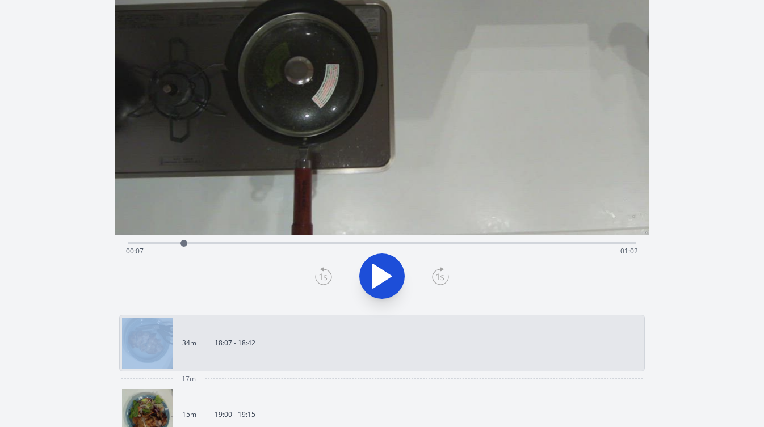
click at [322, 277] on icon at bounding box center [323, 276] width 17 height 18
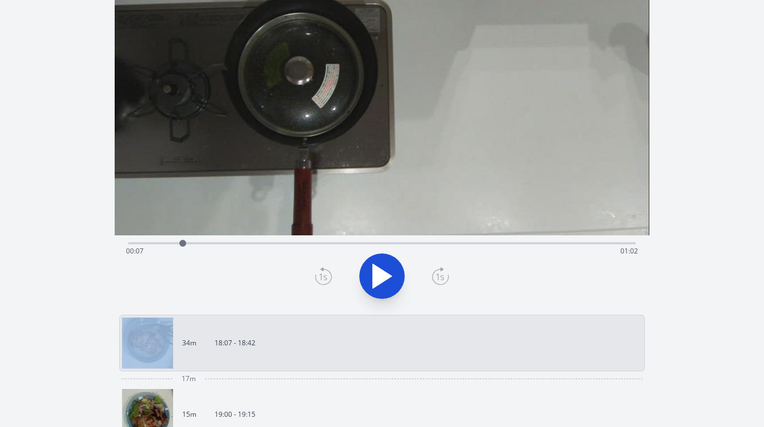
click at [322, 277] on icon at bounding box center [323, 276] width 17 height 18
click at [436, 278] on icon at bounding box center [440, 276] width 17 height 18
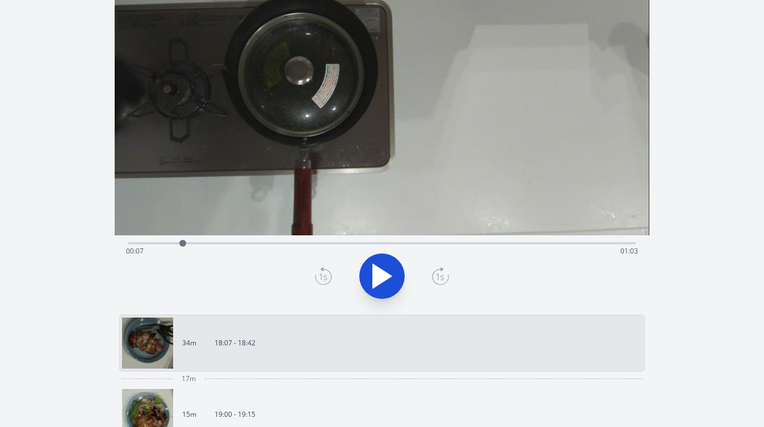
click at [436, 278] on icon at bounding box center [440, 276] width 17 height 18
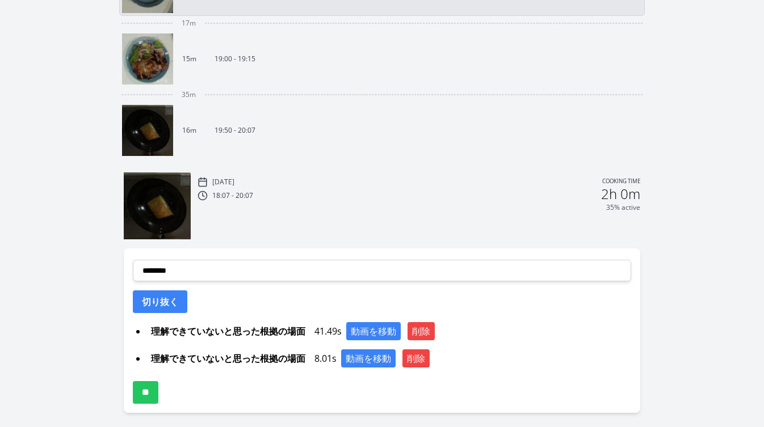
scroll to position [444, 0]
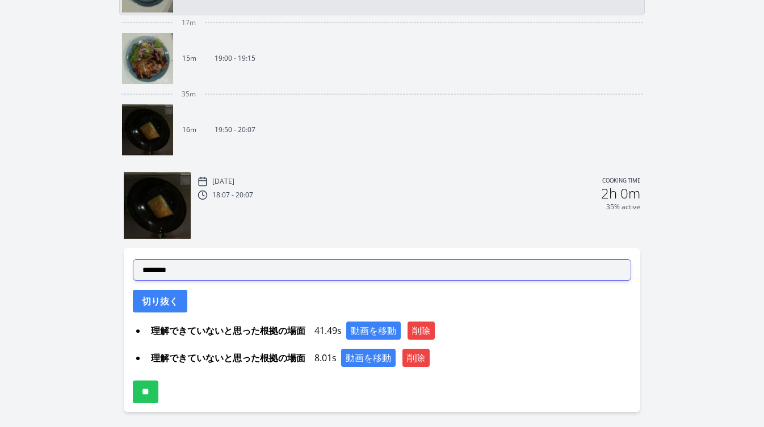
click at [271, 271] on select "**********" at bounding box center [382, 270] width 498 height 22
select select "**********"
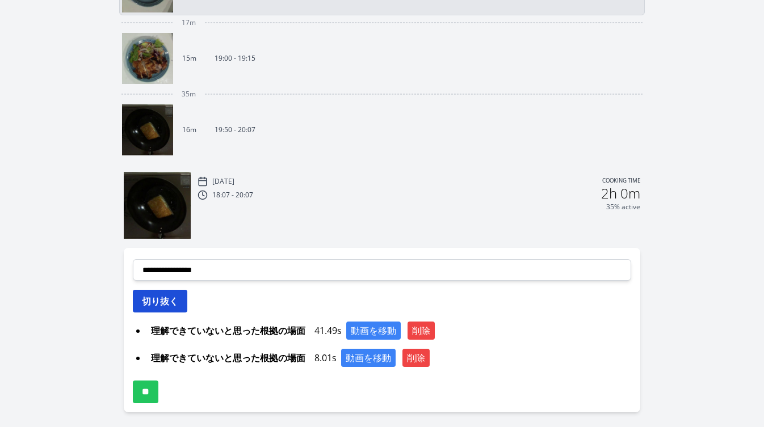
click at [165, 308] on button "切り抜く" at bounding box center [160, 301] width 54 height 23
select select
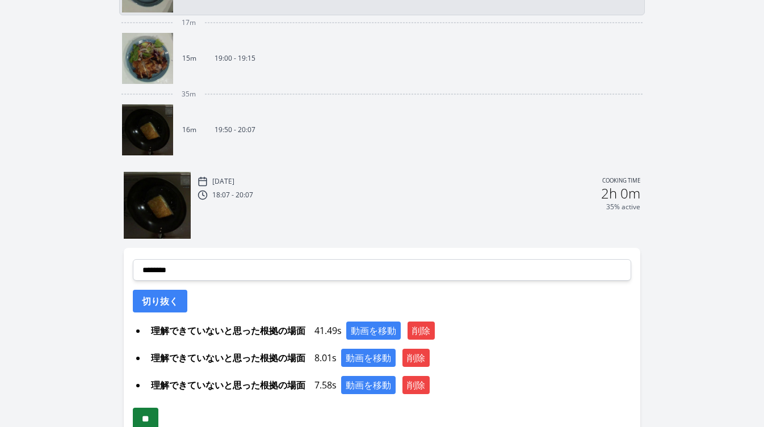
click at [153, 415] on input "**" at bounding box center [146, 419] width 26 height 23
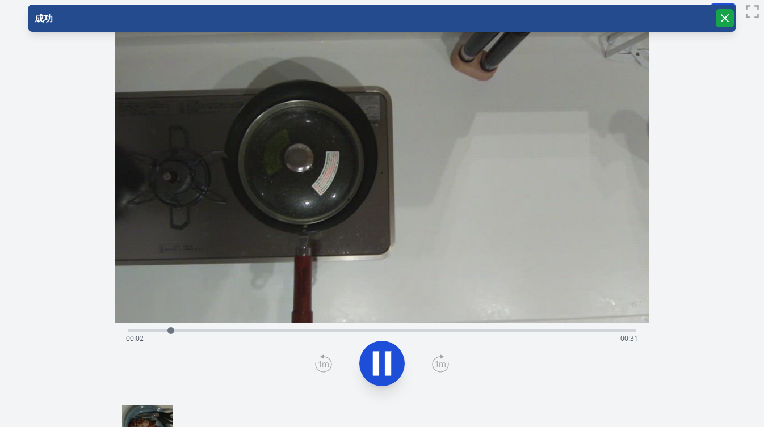
click at [723, 16] on icon "button" at bounding box center [724, 18] width 7 height 7
